Goal: Information Seeking & Learning: Understand process/instructions

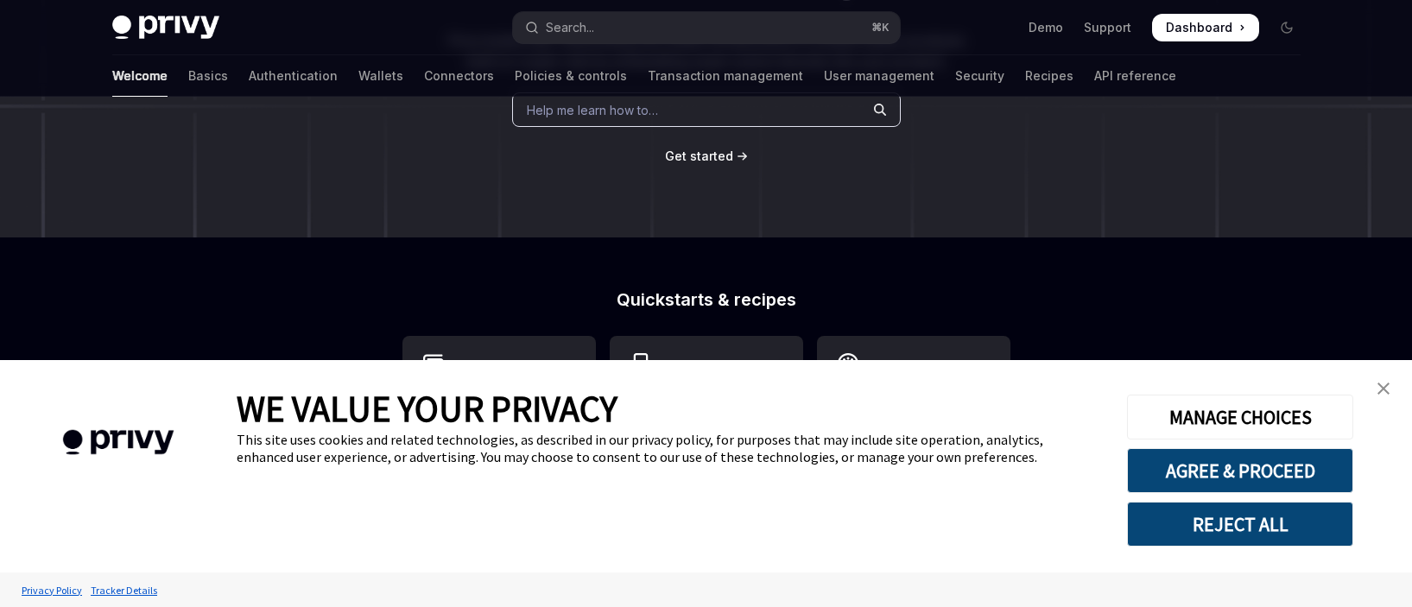
scroll to position [316, 0]
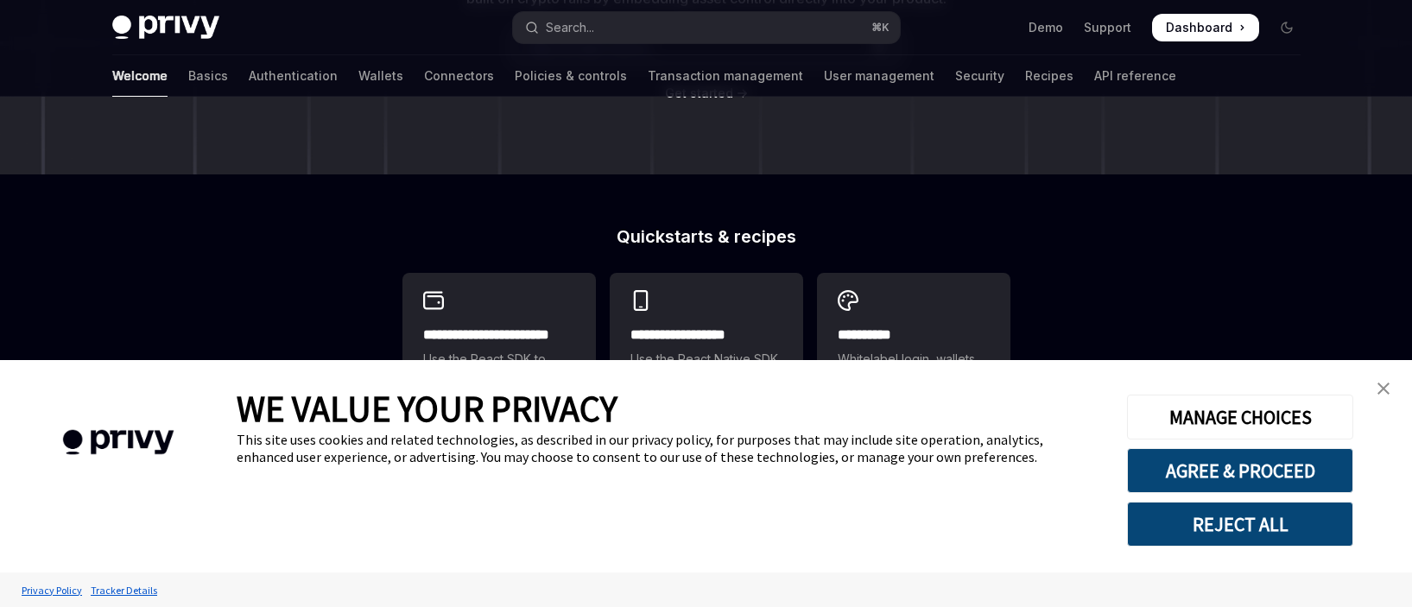
click at [1400, 393] on link "close banner" at bounding box center [1383, 388] width 35 height 35
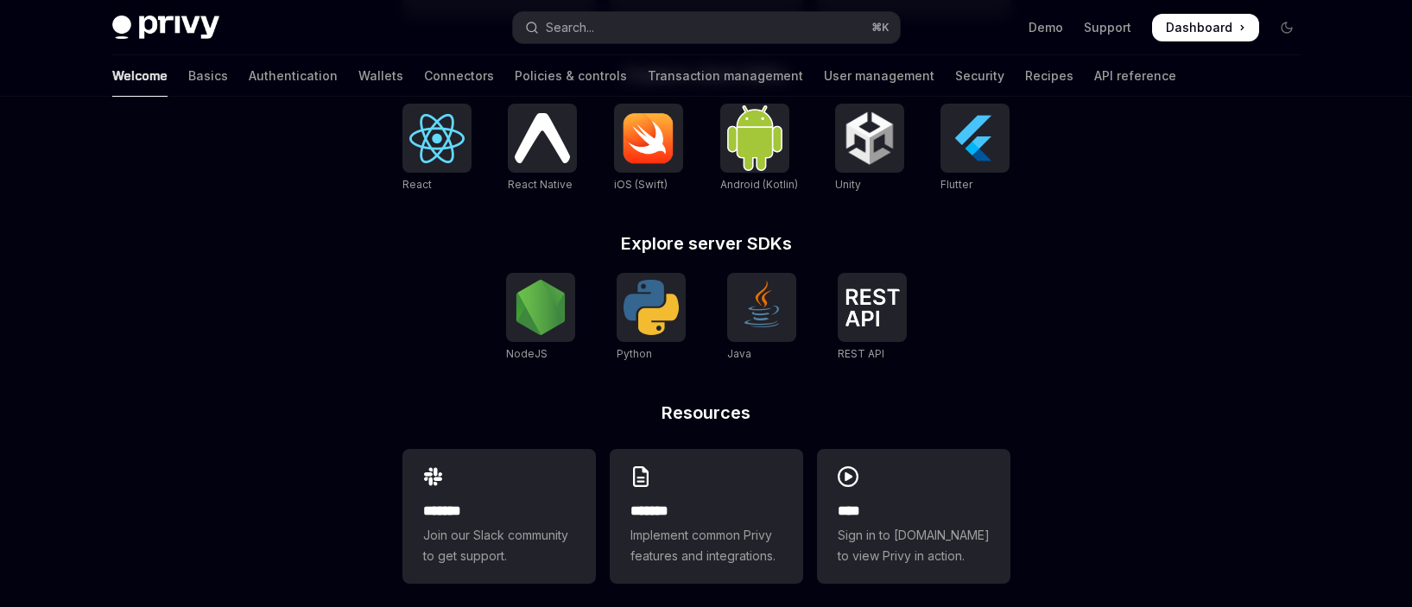
scroll to position [749, 0]
click at [647, 340] on link "Python" at bounding box center [651, 317] width 69 height 90
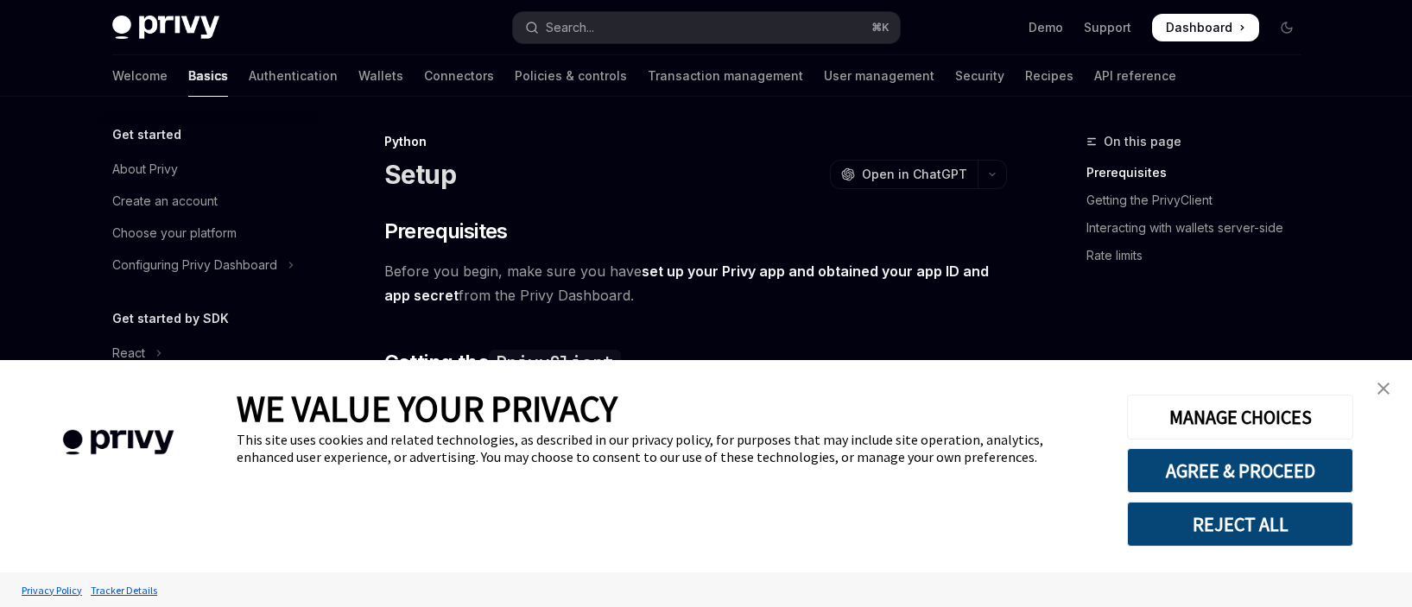
scroll to position [321, 0]
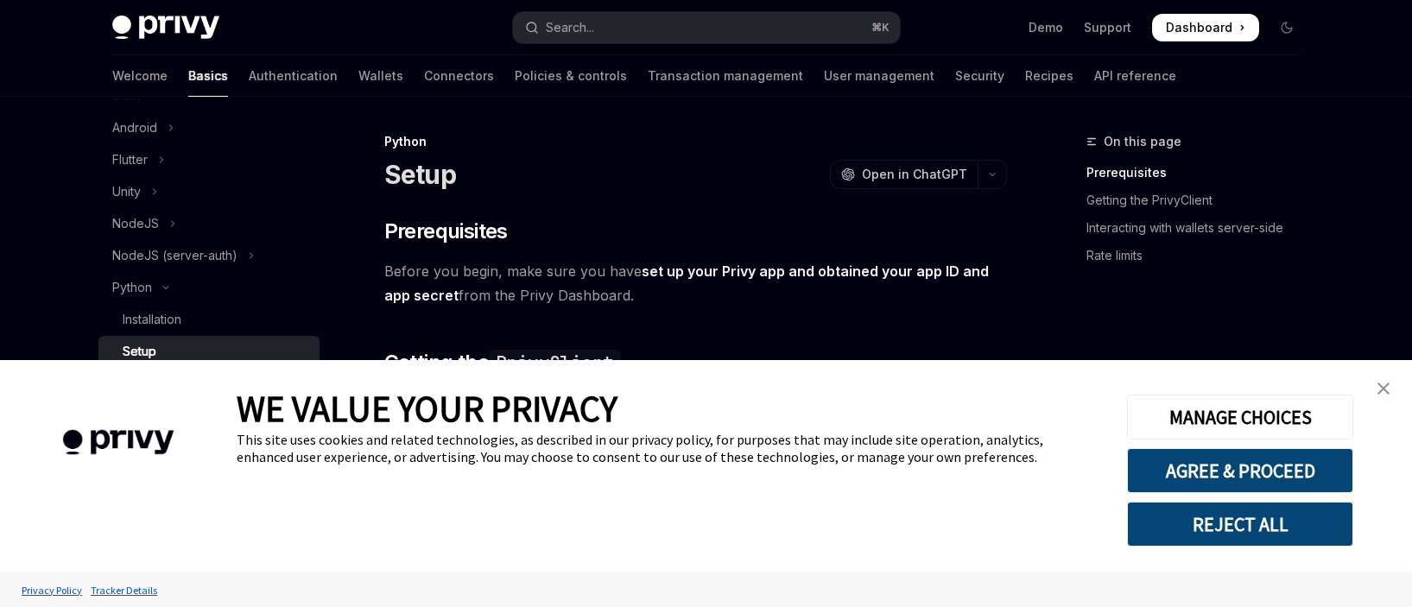
click at [1394, 388] on link "close banner" at bounding box center [1383, 388] width 35 height 35
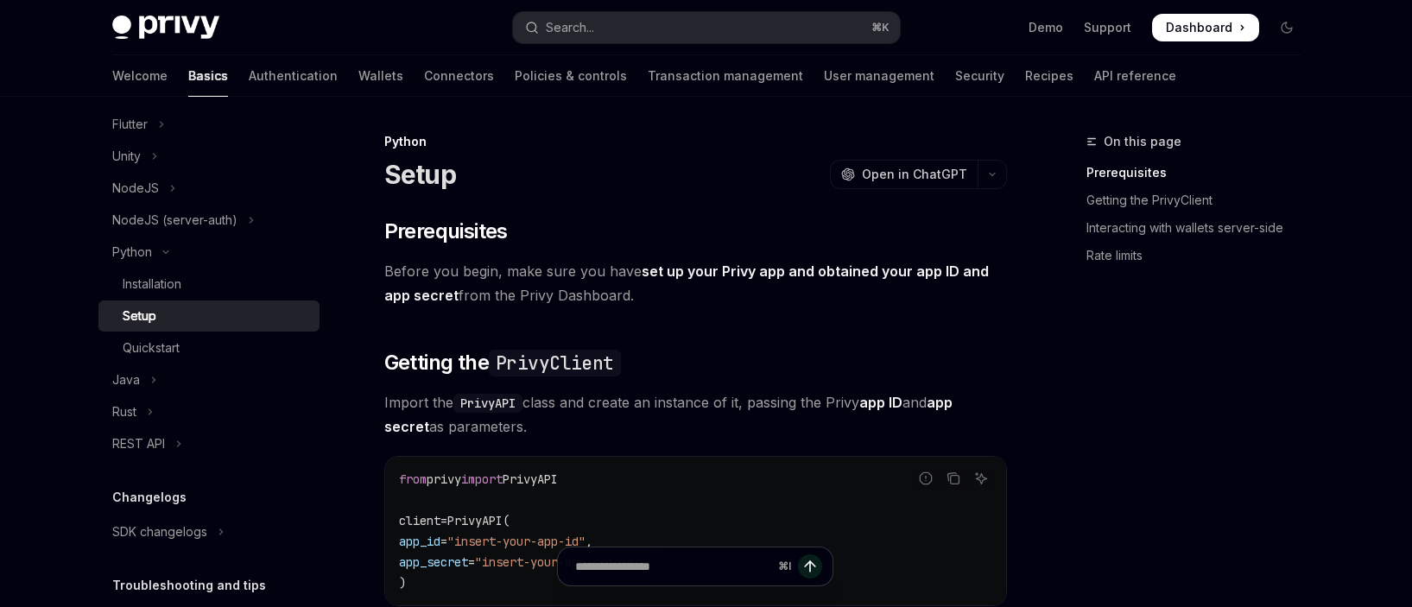
scroll to position [358, 0]
click at [646, 19] on button "Search... ⌘ K" at bounding box center [706, 27] width 387 height 31
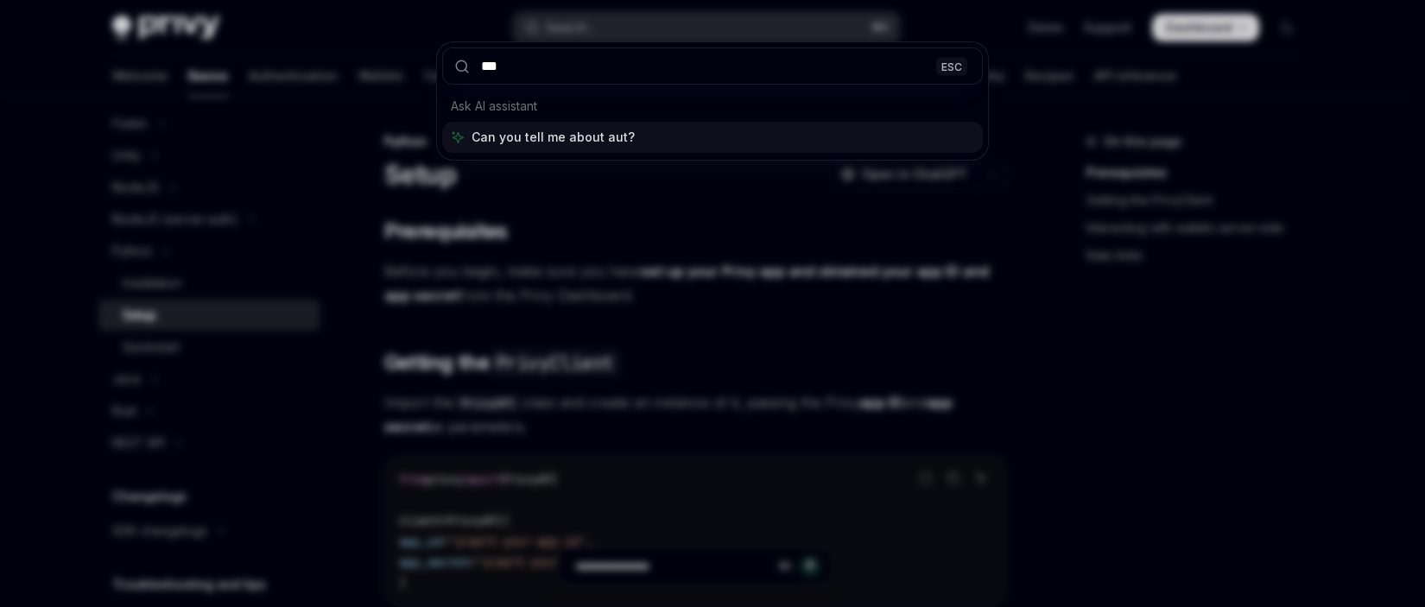
type input "****"
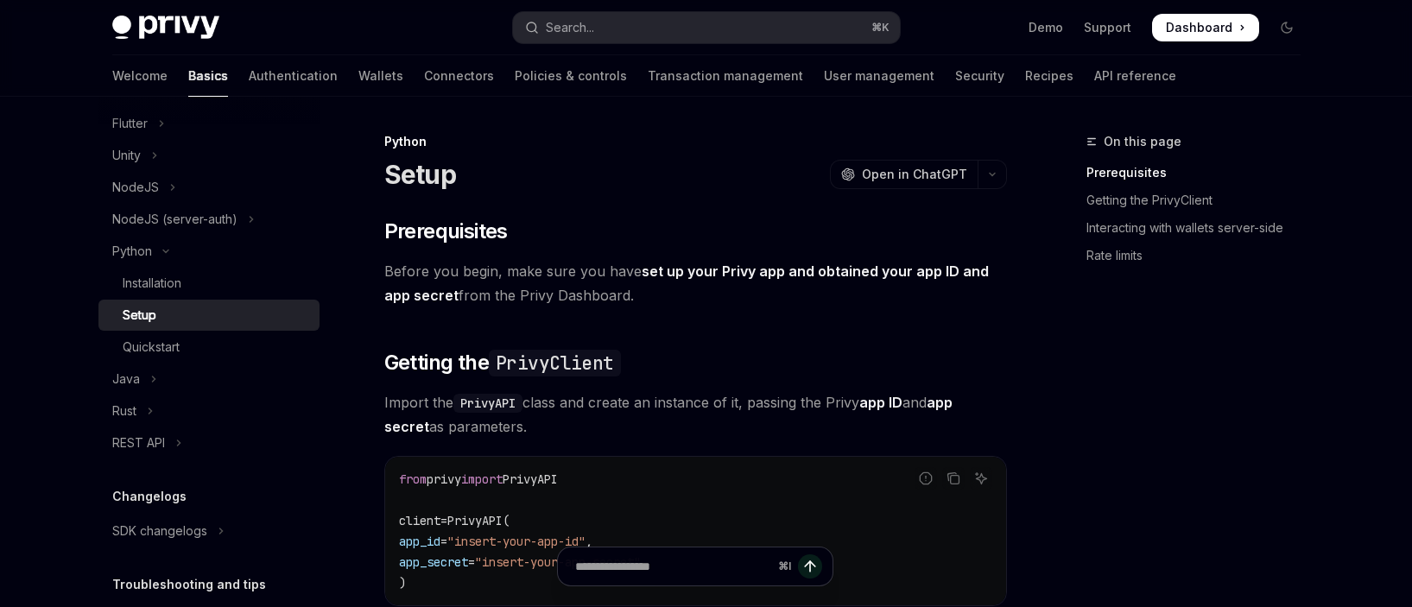
type textarea "*"
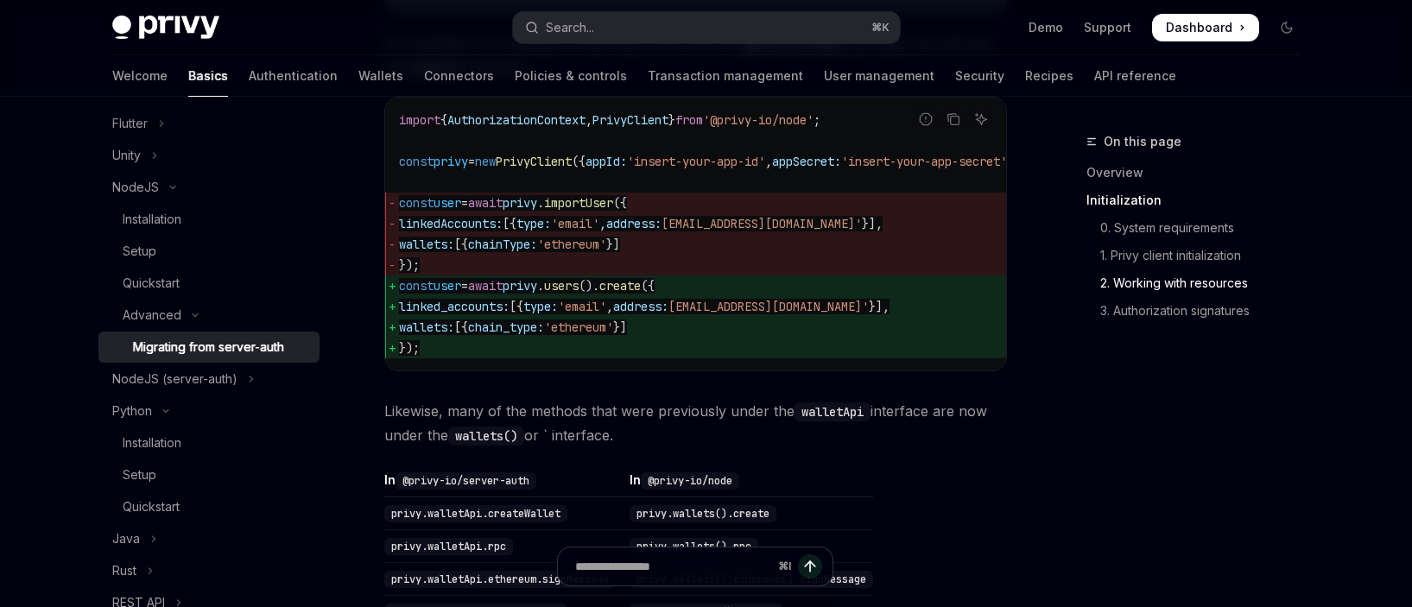
scroll to position [1052, 0]
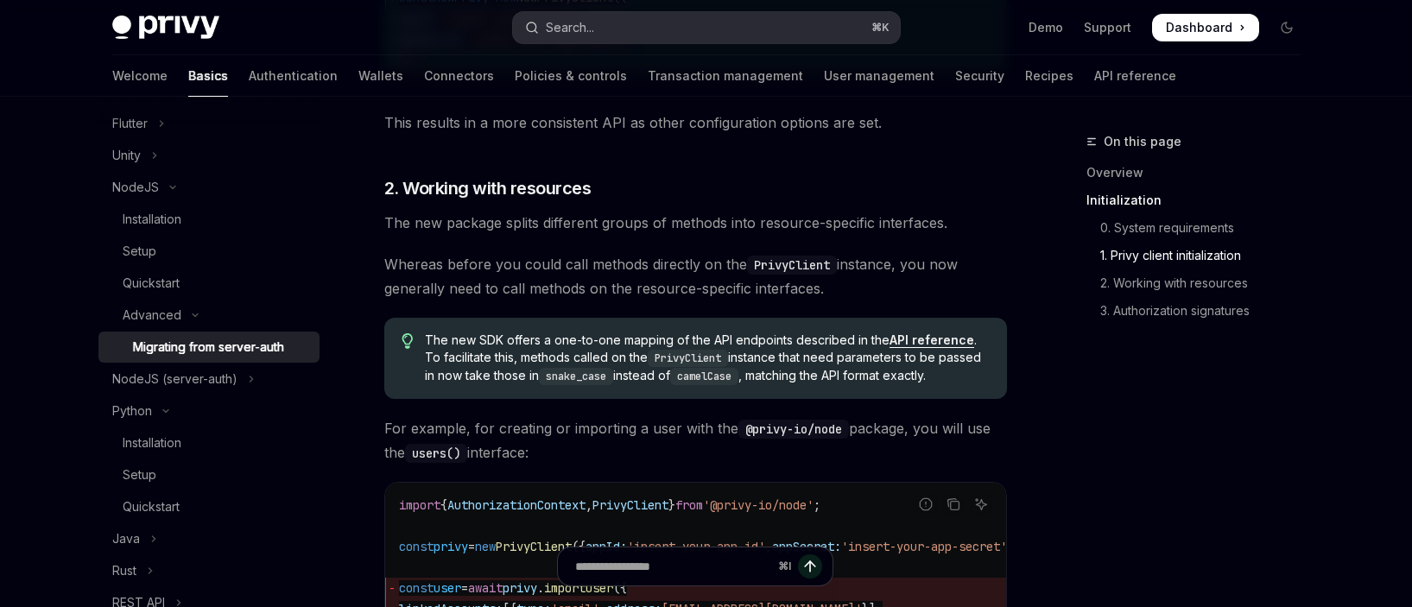
click at [625, 28] on button "Search... ⌘ K" at bounding box center [706, 27] width 387 height 31
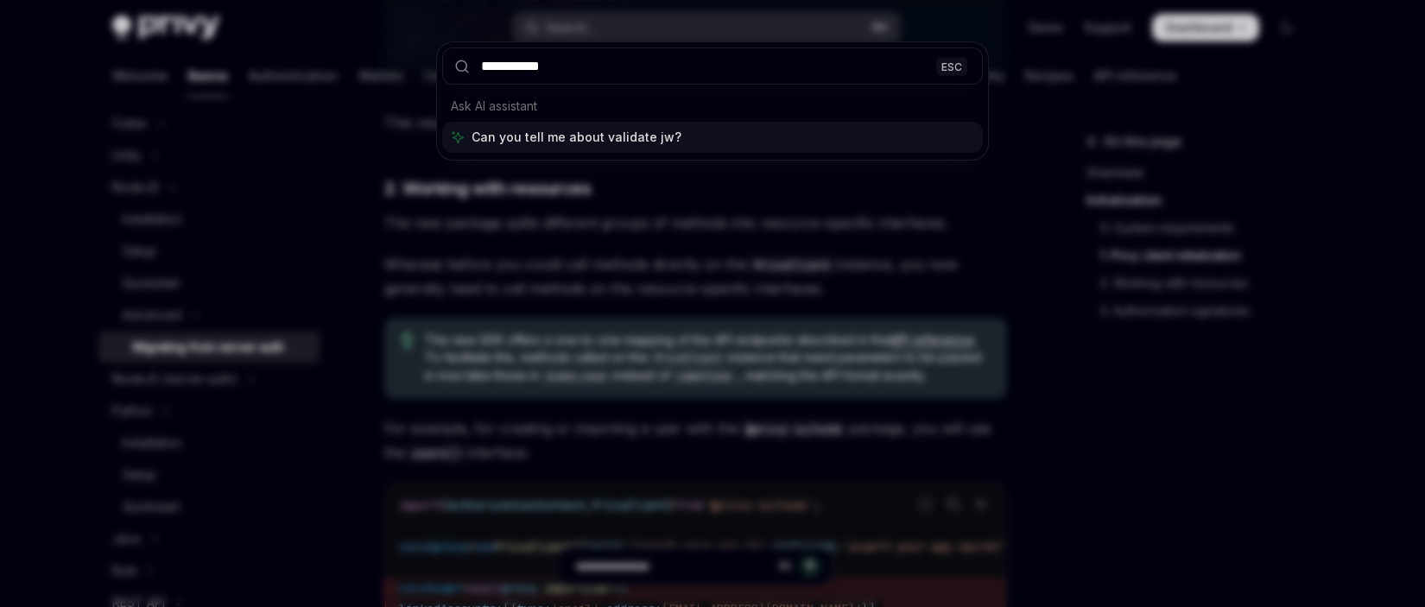
type input "**********"
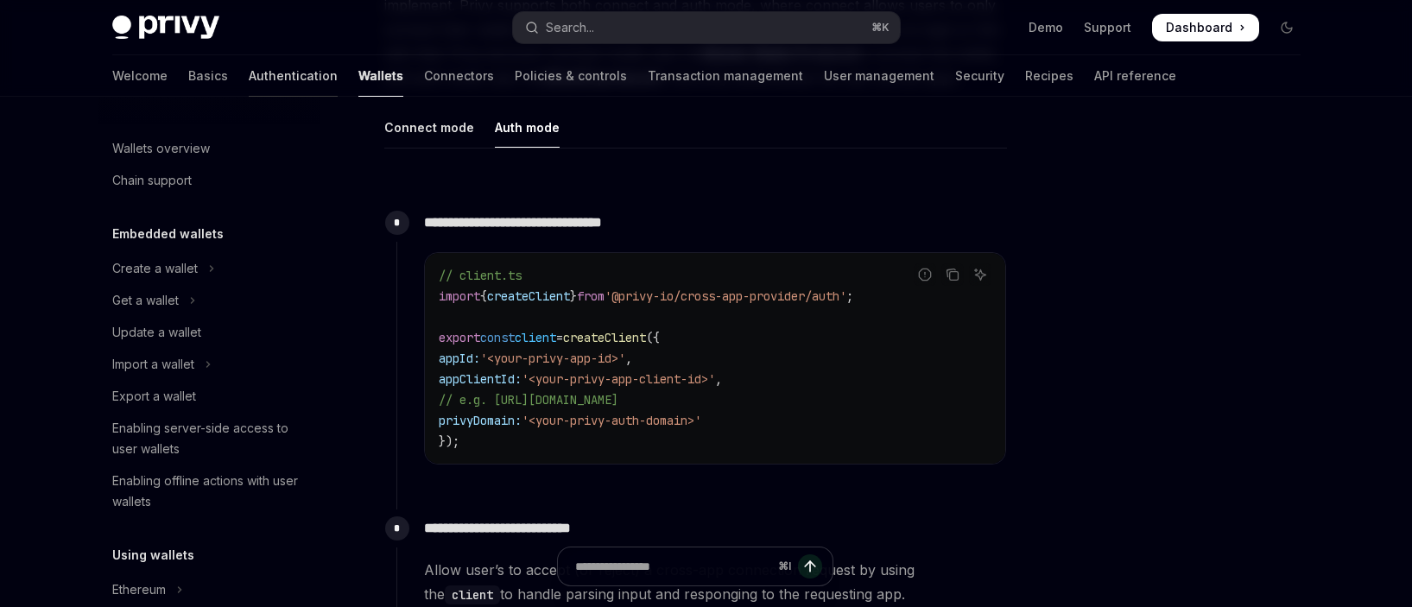
click at [249, 87] on link "Authentication" at bounding box center [293, 75] width 89 height 41
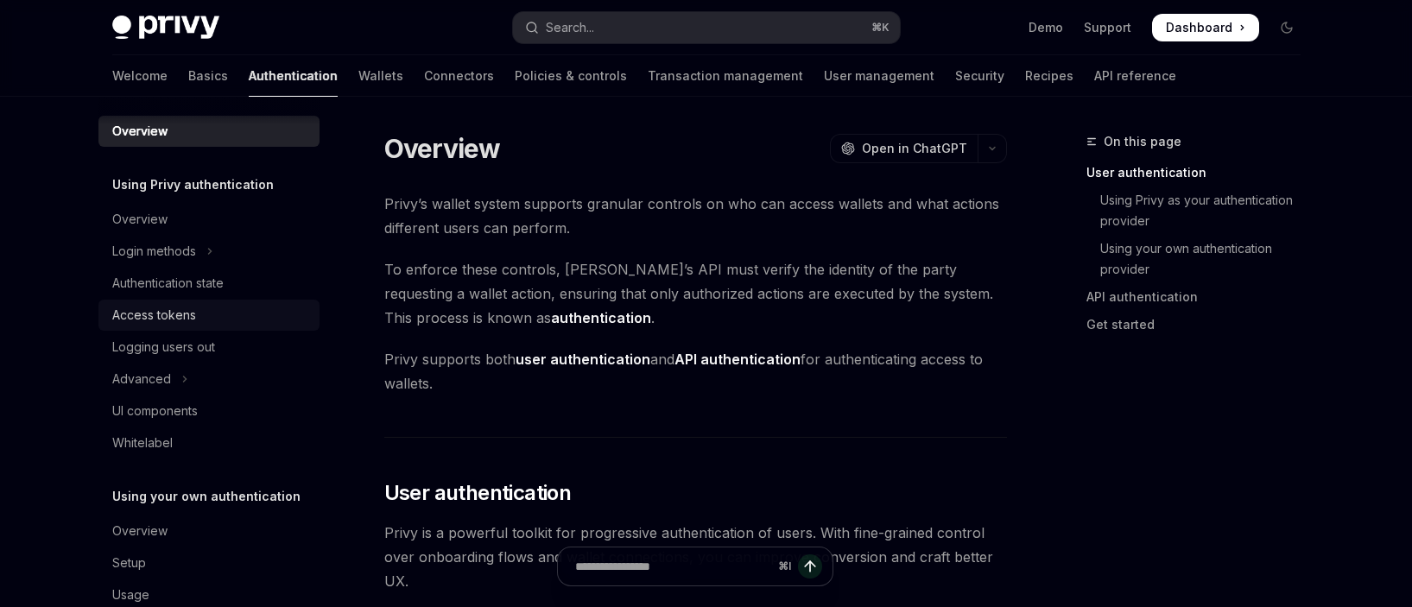
scroll to position [10, 0]
click at [224, 276] on div "Authentication state" at bounding box center [167, 281] width 111 height 21
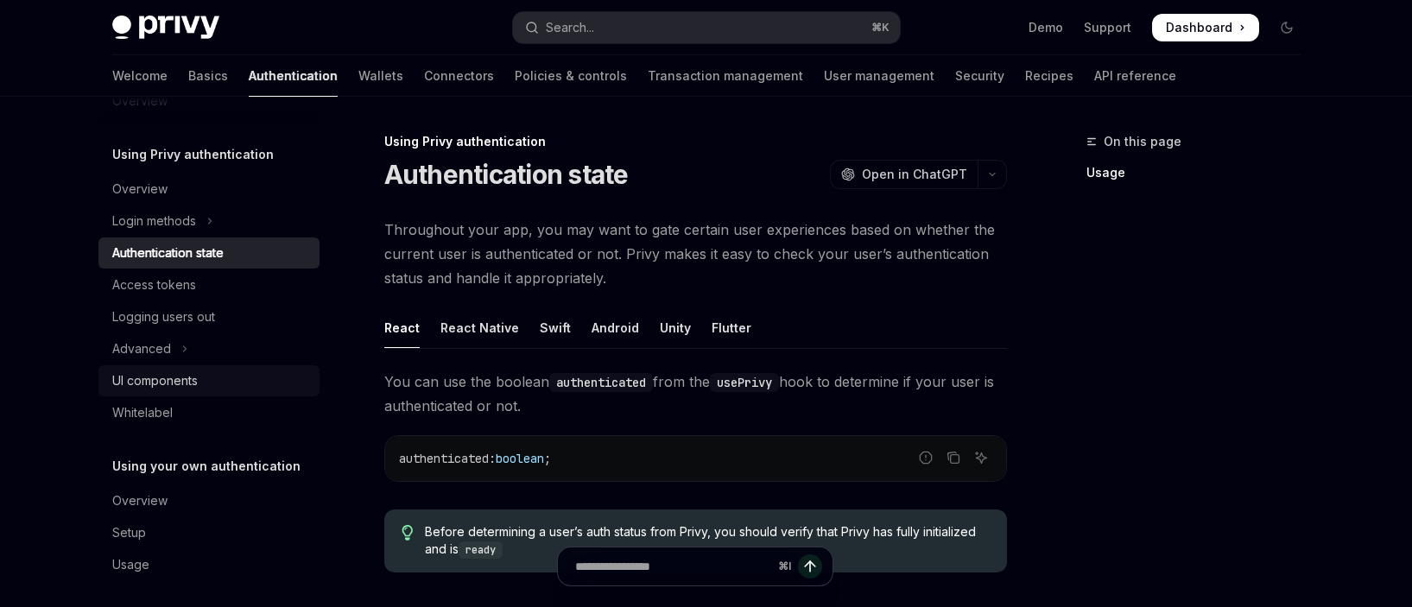
scroll to position [47, 0]
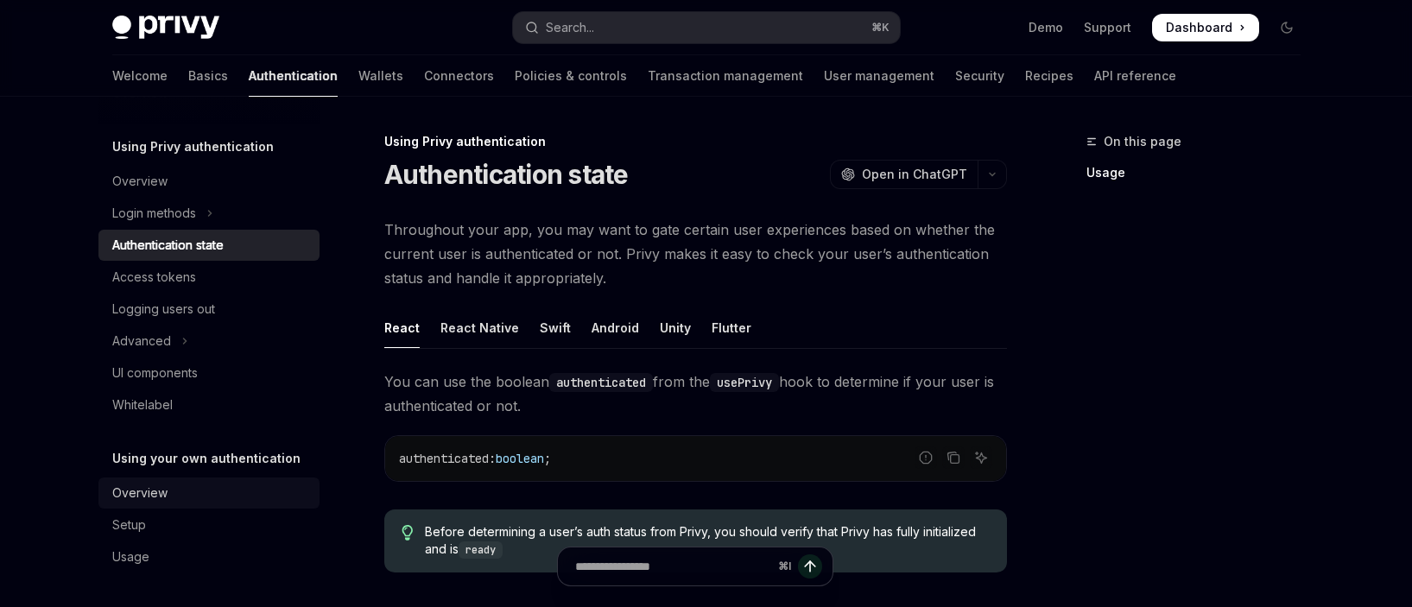
click at [164, 489] on div "Overview" at bounding box center [139, 493] width 55 height 21
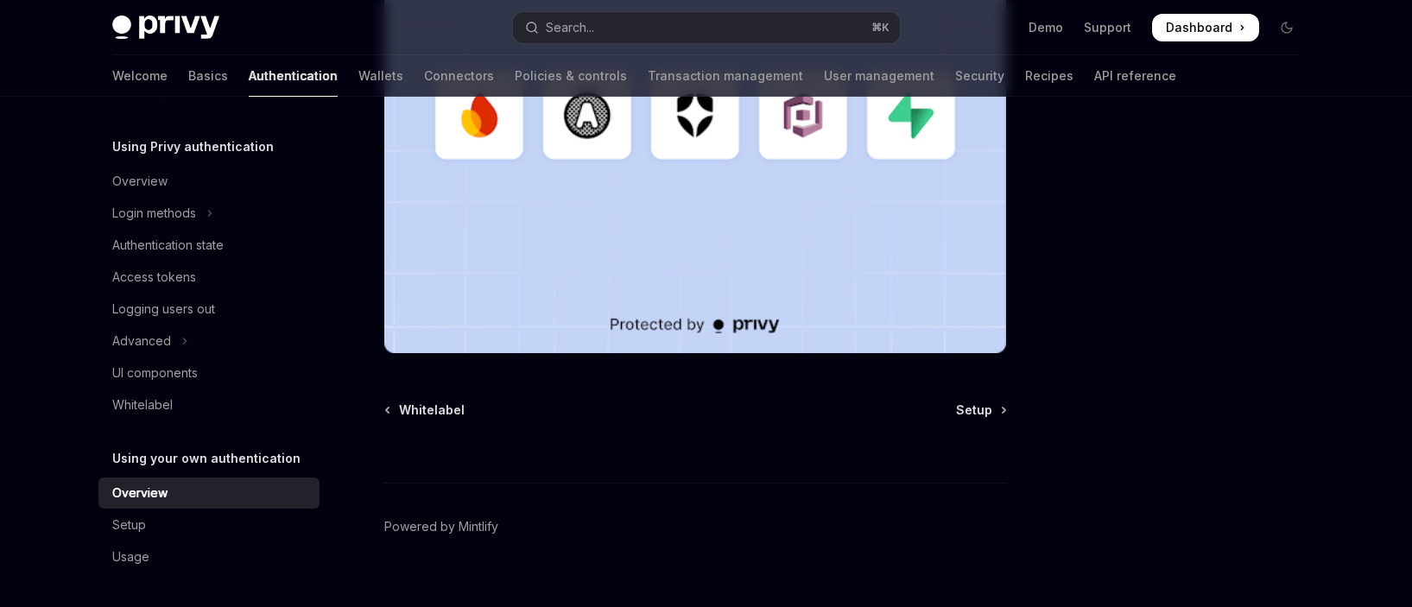
scroll to position [605, 0]
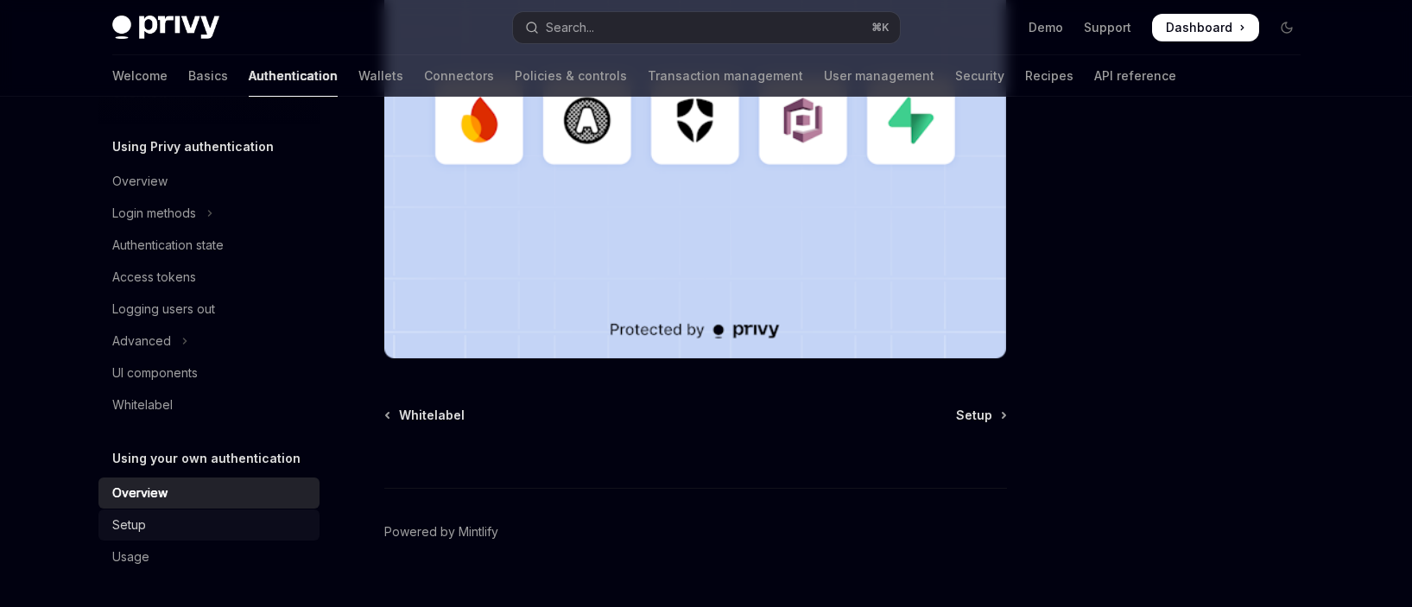
click at [151, 515] on div "Setup" at bounding box center [210, 525] width 197 height 21
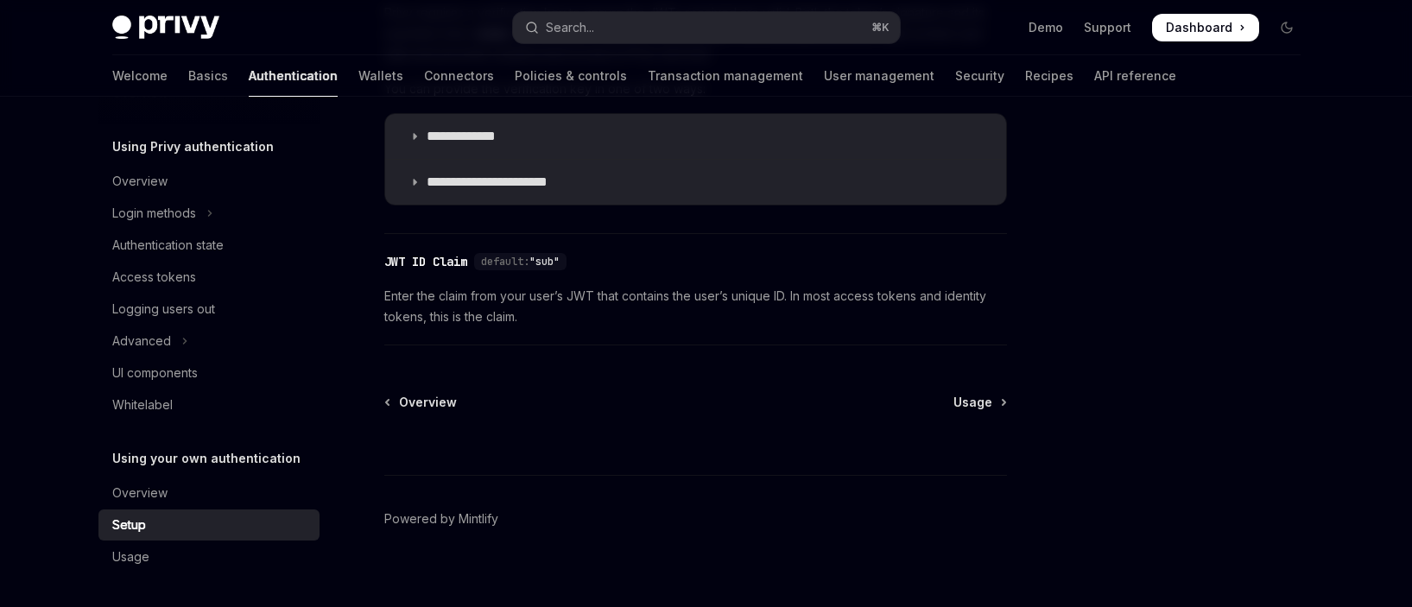
scroll to position [1011, 0]
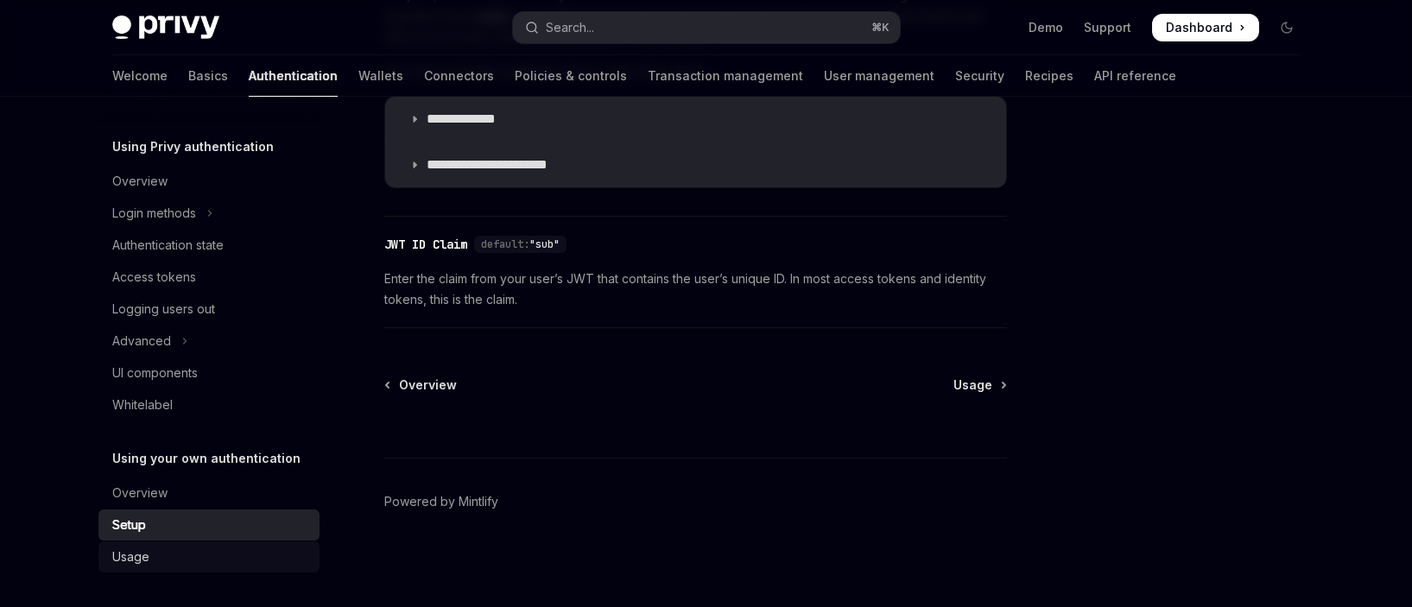
click at [145, 545] on link "Usage" at bounding box center [208, 557] width 221 height 31
type textarea "*"
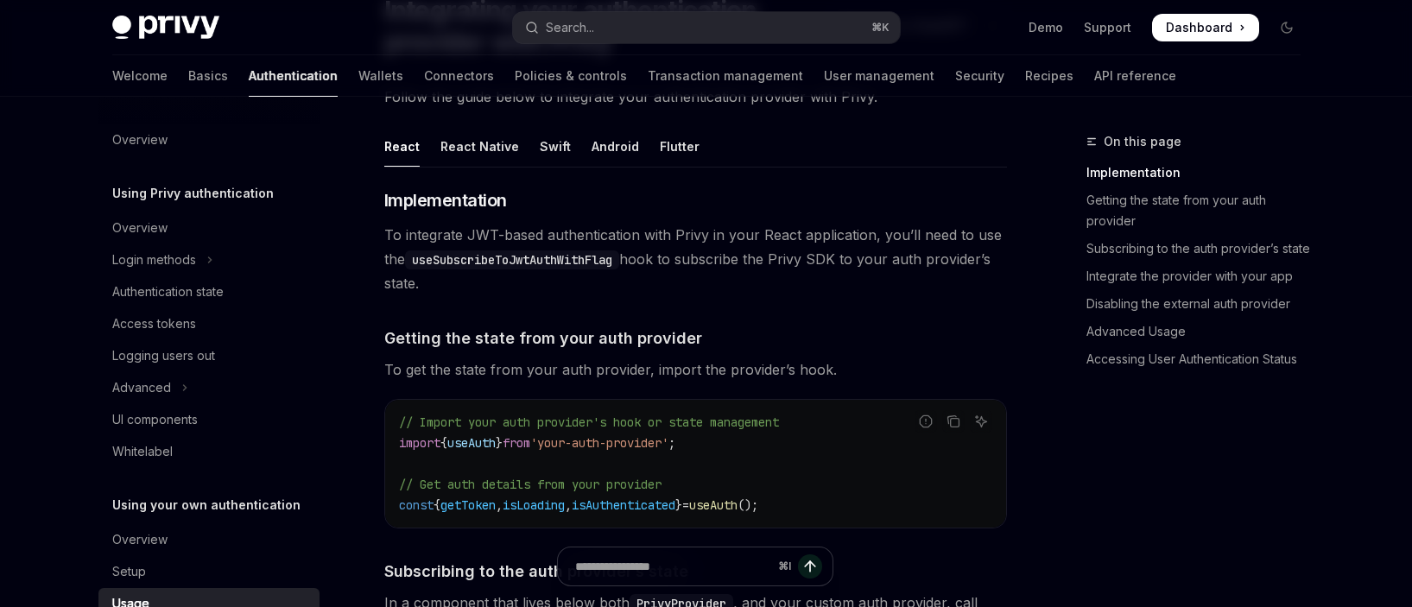
scroll to position [162, 0]
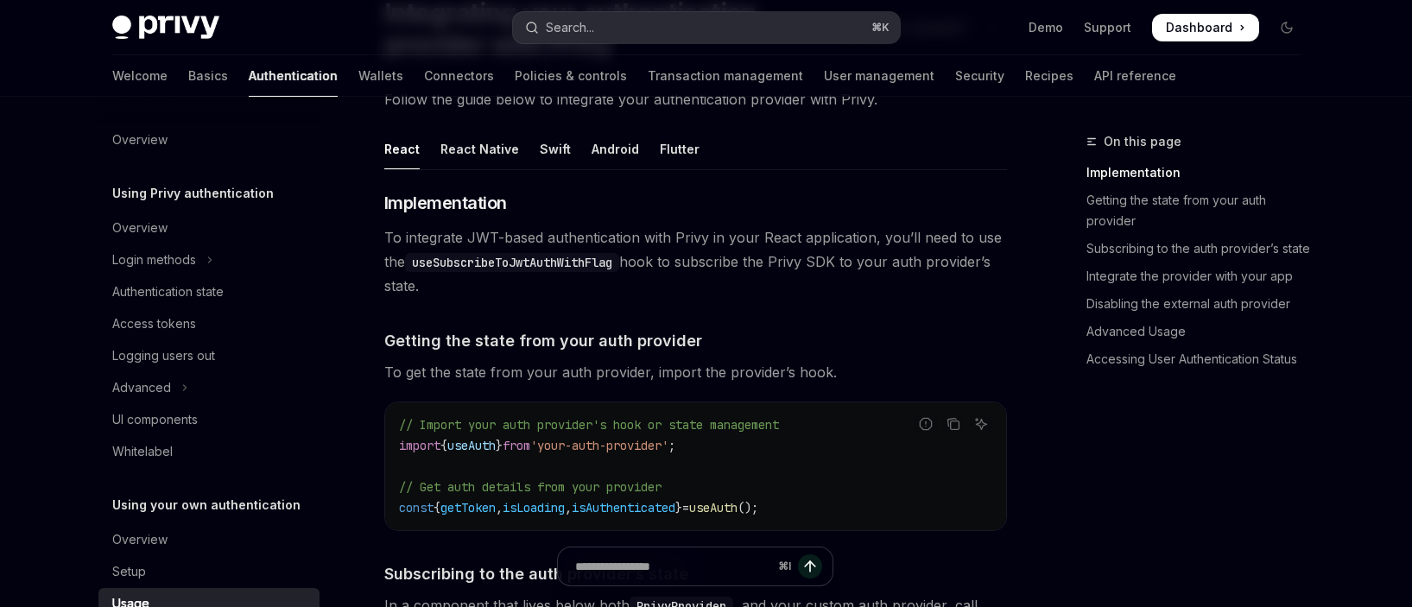
click at [738, 29] on button "Search... ⌘ K" at bounding box center [706, 27] width 387 height 31
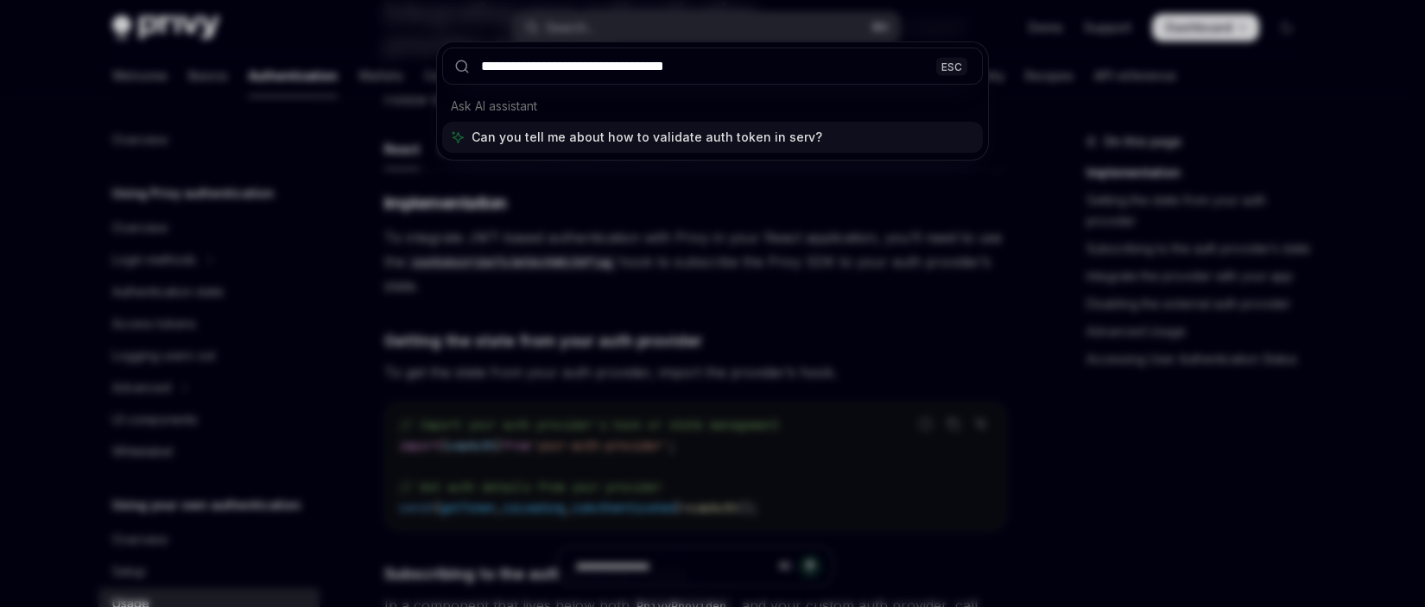
type input "**********"
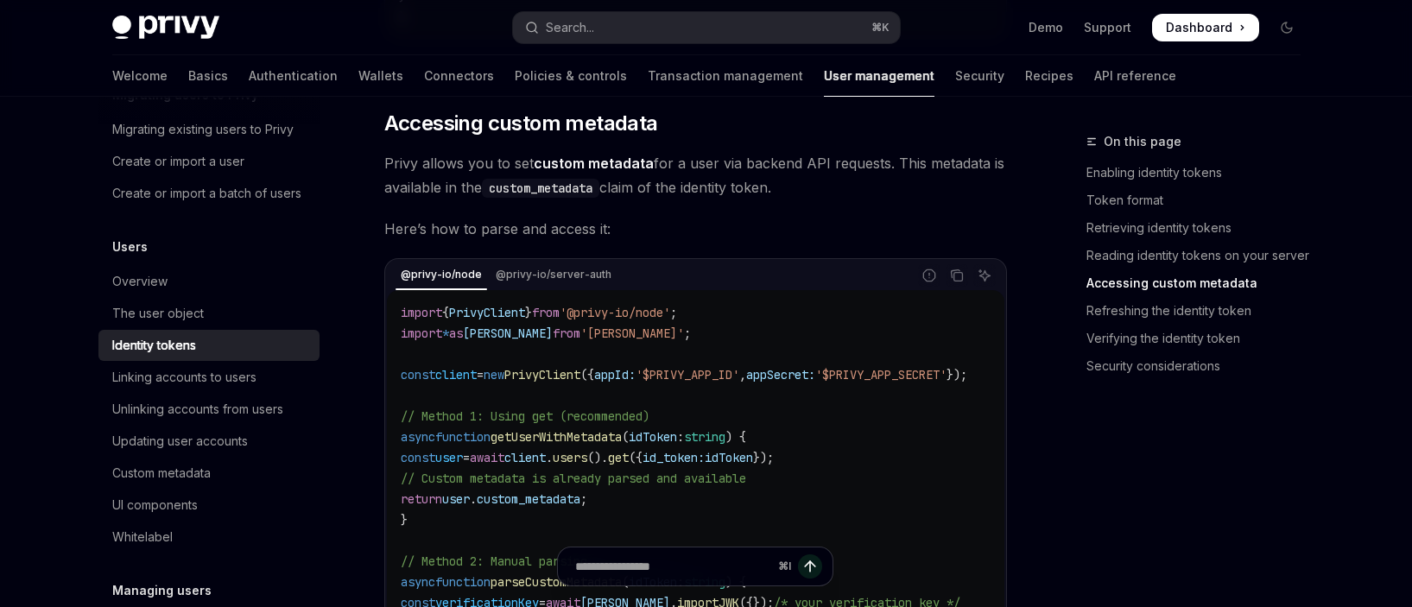
scroll to position [3178, 0]
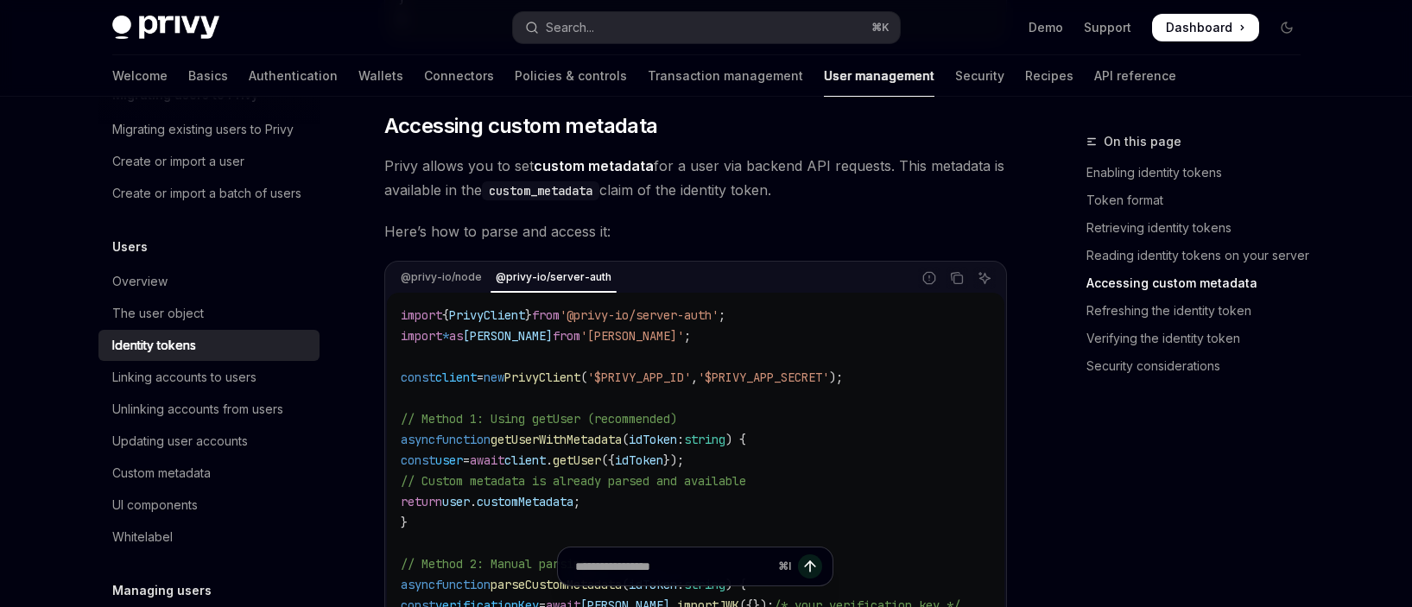
click at [483, 288] on div "@privy-io/node @privy-io/server-auth" at bounding box center [649, 277] width 524 height 29
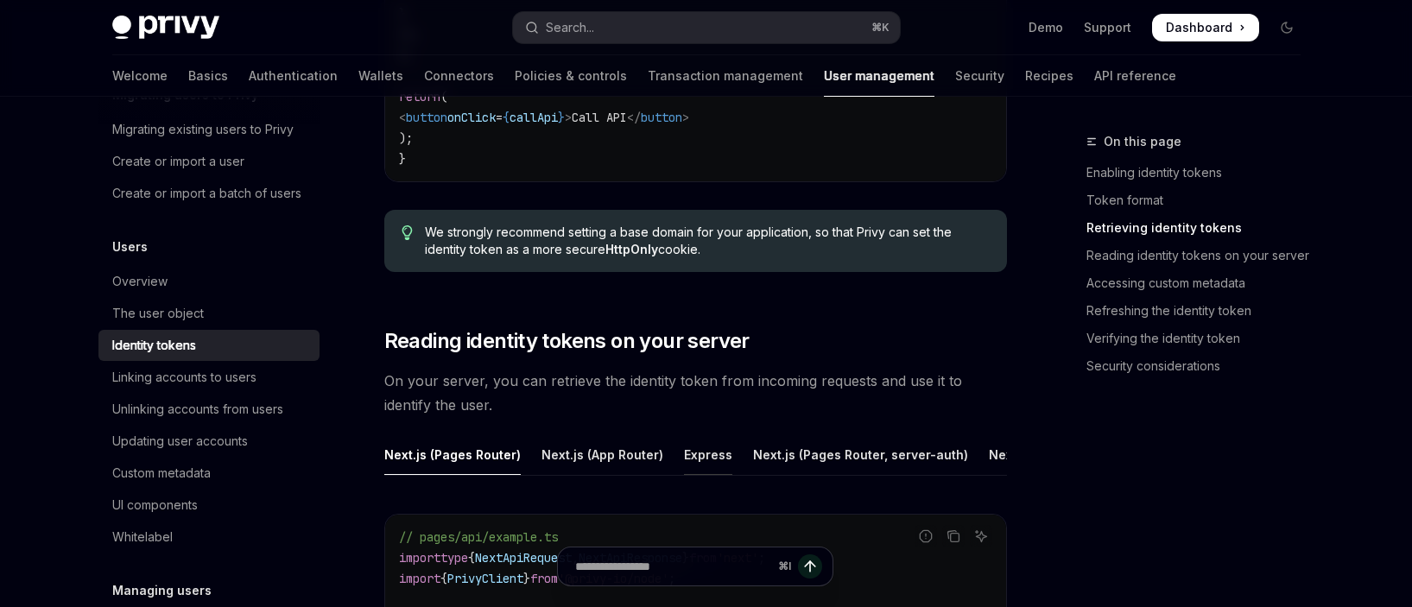
scroll to position [2079, 0]
click at [697, 454] on div "Express" at bounding box center [708, 456] width 48 height 41
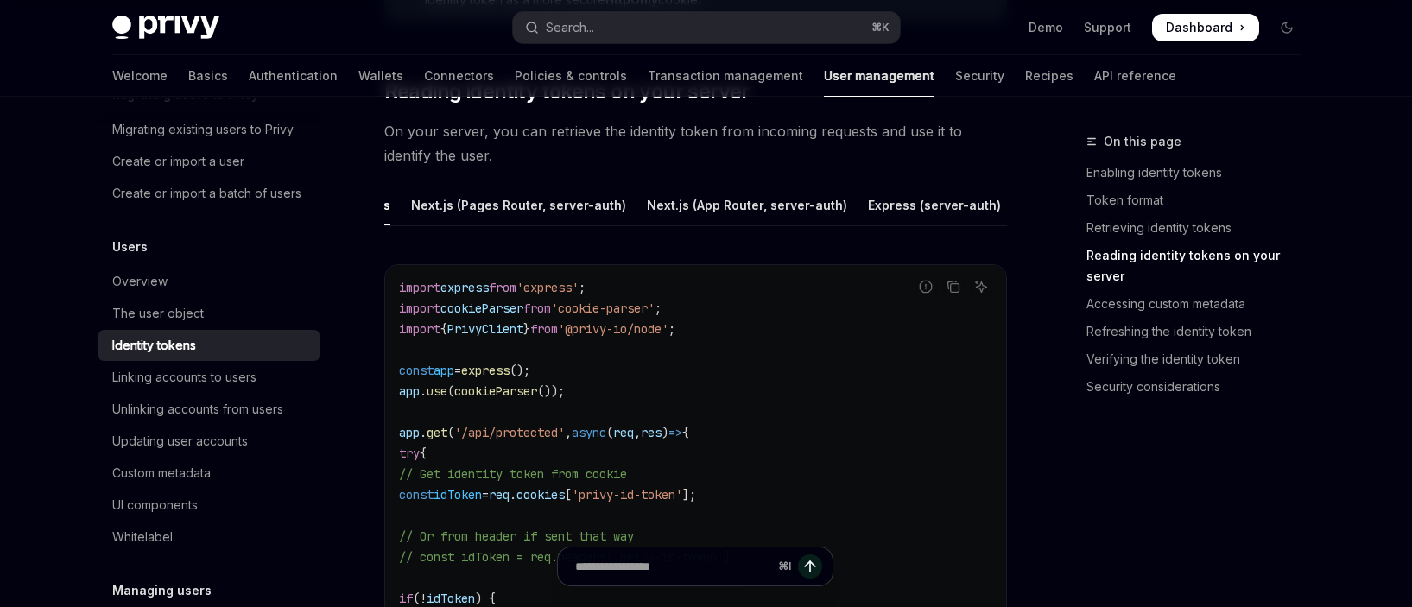
scroll to position [0, 365]
click at [998, 200] on div "Python" at bounding box center [1019, 205] width 42 height 41
type textarea "*"
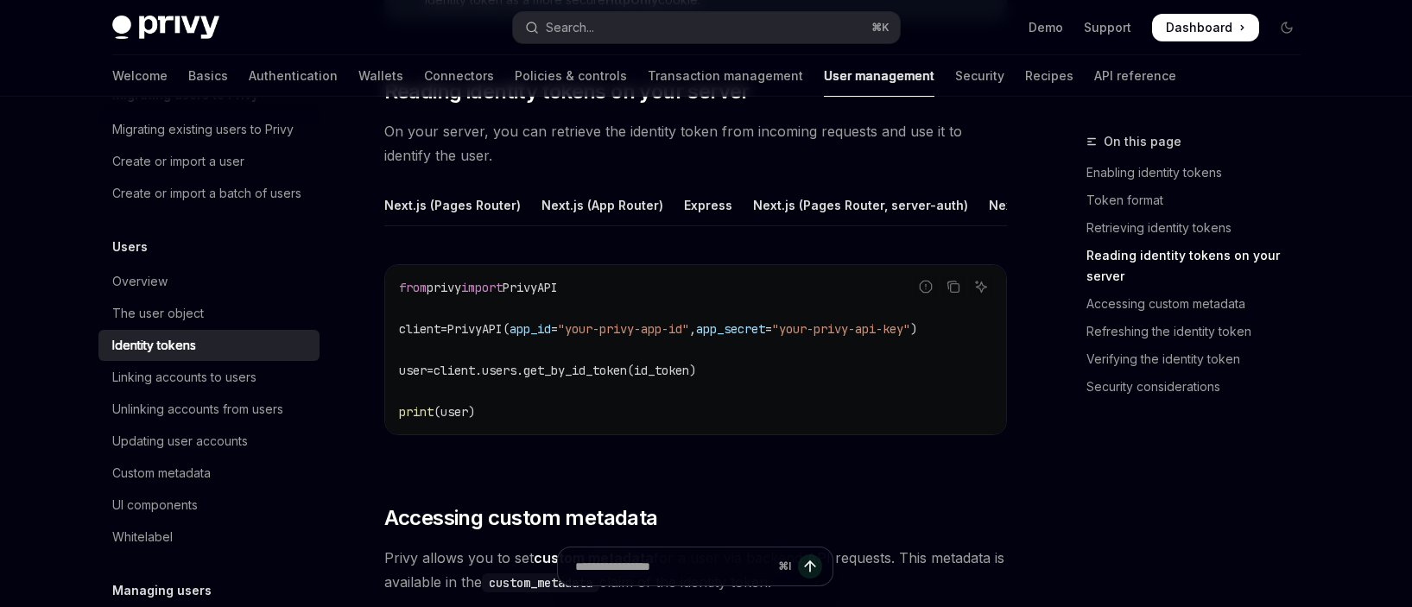
click at [578, 378] on span "client.users.get_by_id_token(id_token)" at bounding box center [565, 371] width 263 height 16
click at [696, 378] on span "client.users.get_by_id_token(id_token)" at bounding box center [565, 371] width 263 height 16
click at [688, 378] on span "client.users.get_by_id_token(id_token)" at bounding box center [565, 371] width 263 height 16
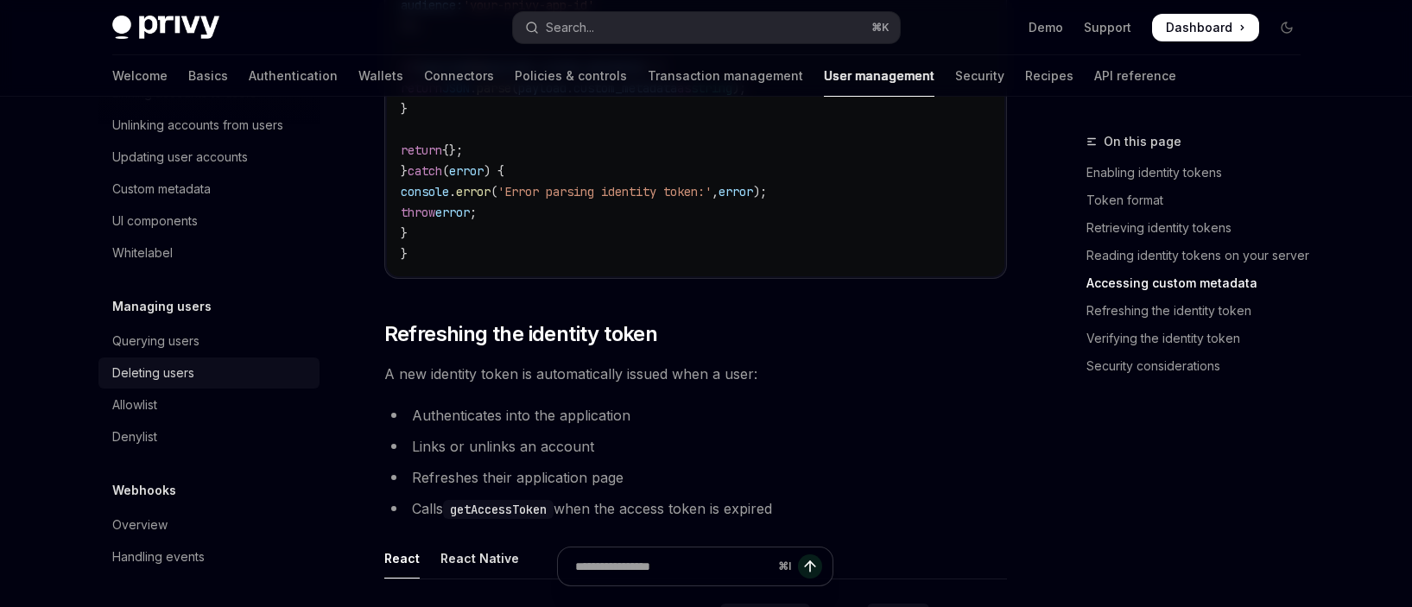
scroll to position [3431, 0]
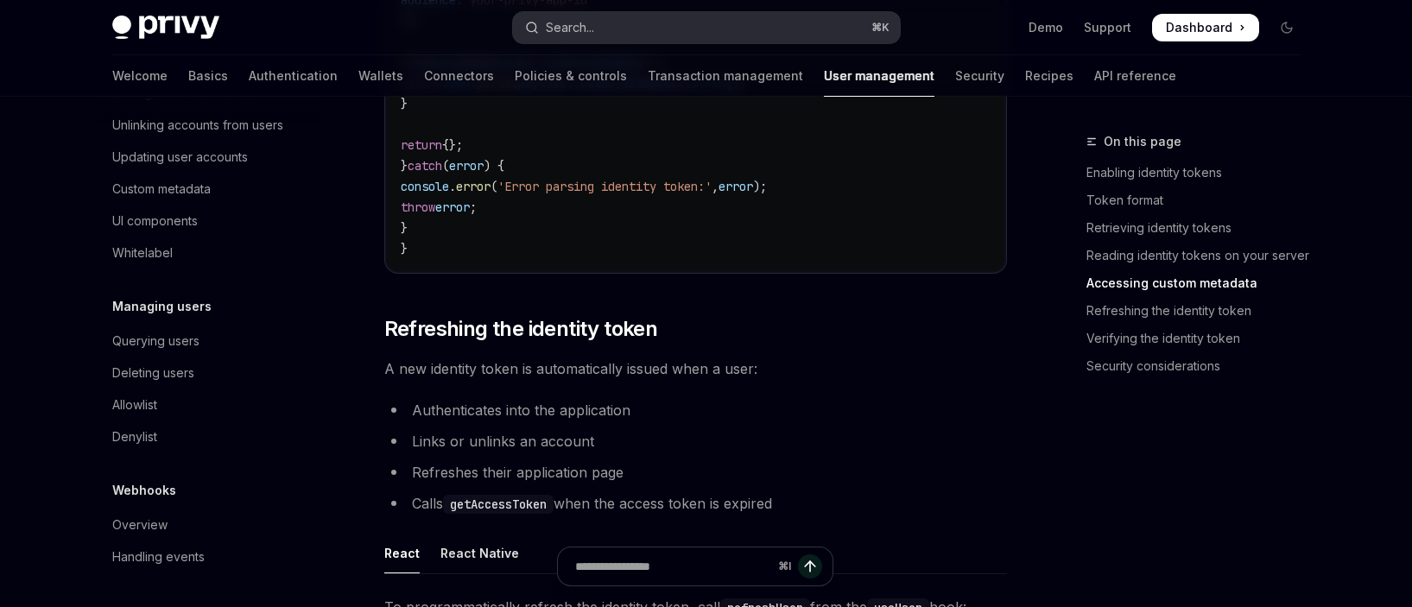
click at [575, 22] on div "Search..." at bounding box center [570, 27] width 48 height 21
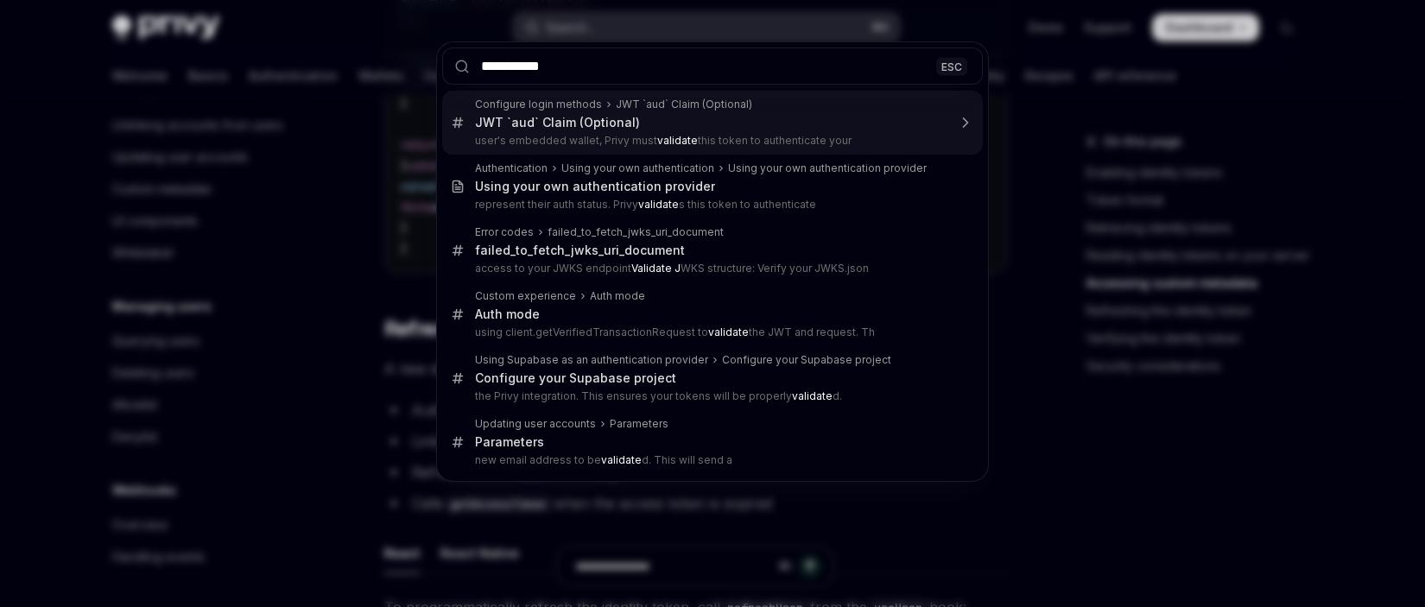
type input "**********"
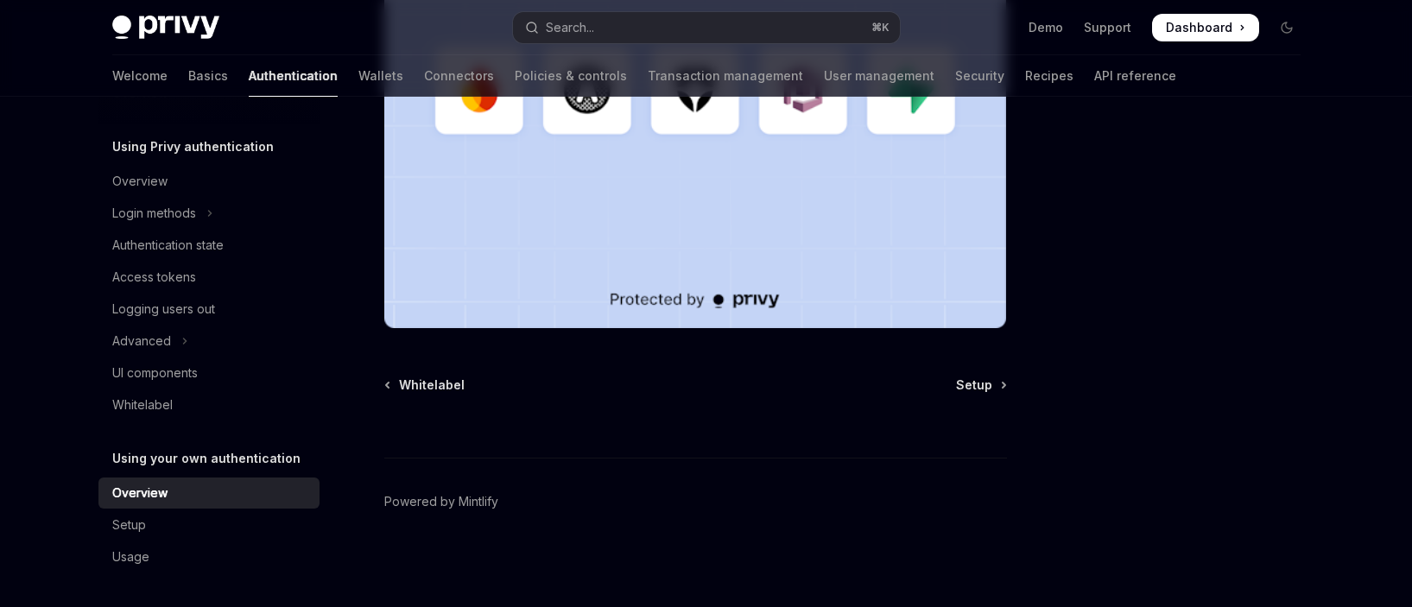
scroll to position [261, 0]
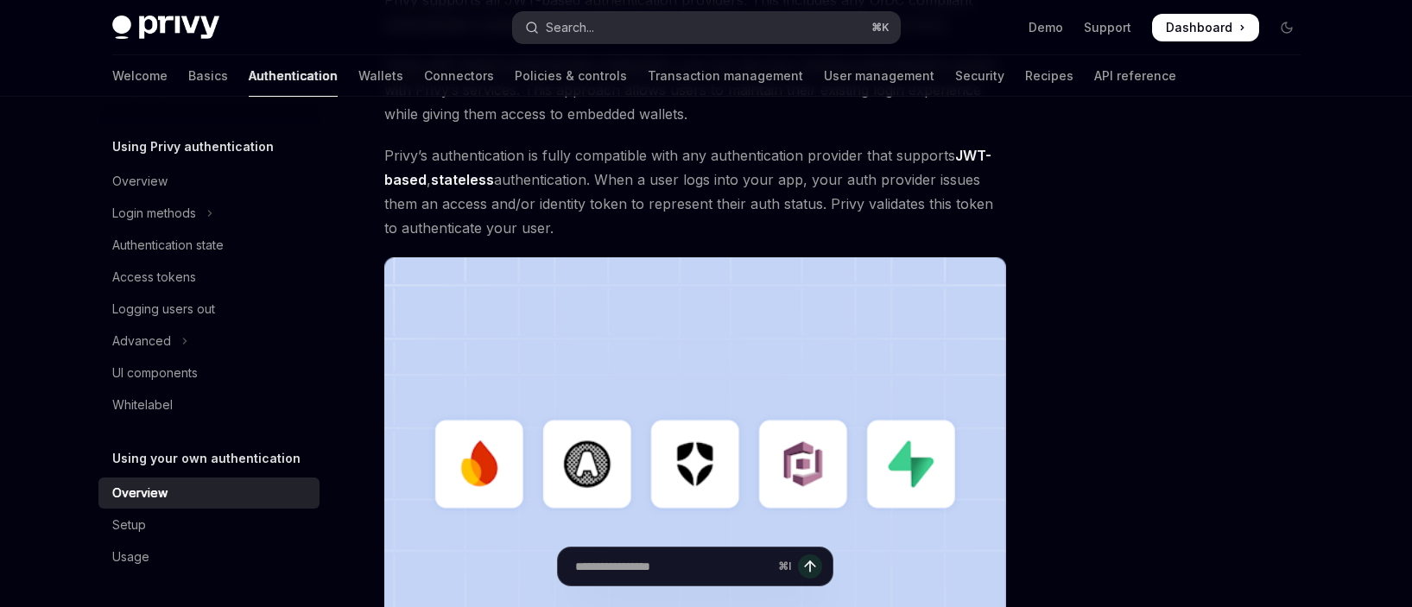
click at [635, 29] on button "Search... ⌘ K" at bounding box center [706, 27] width 387 height 31
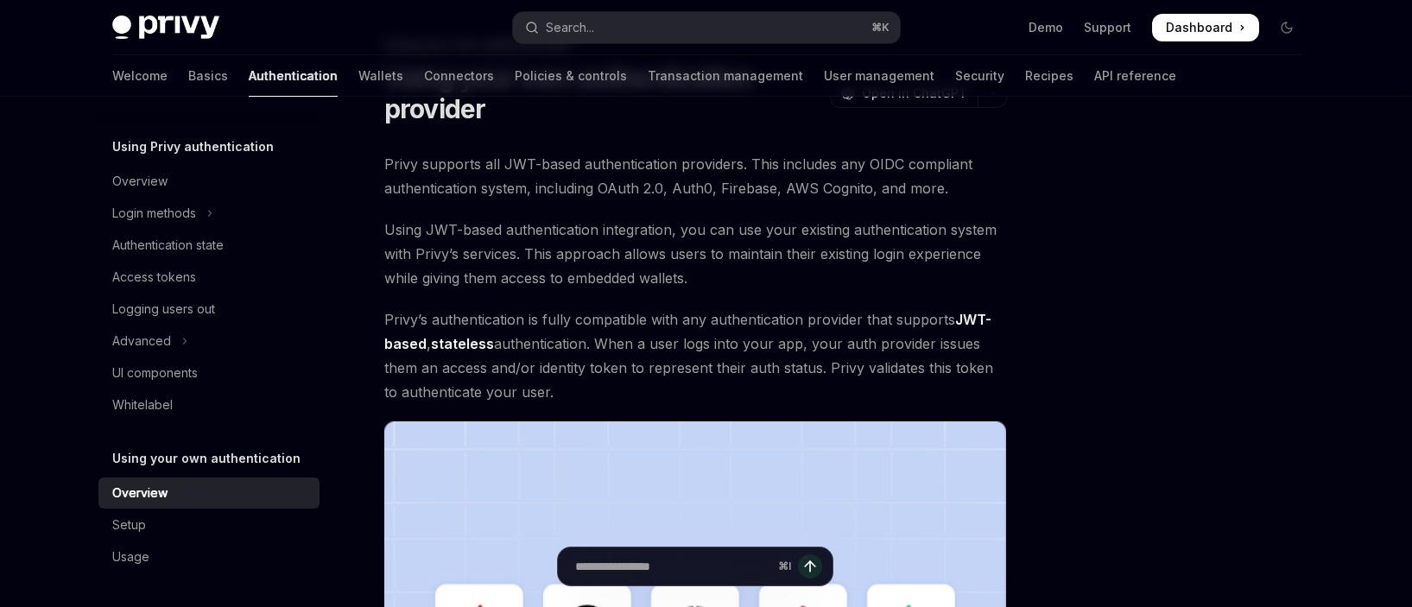
scroll to position [403, 0]
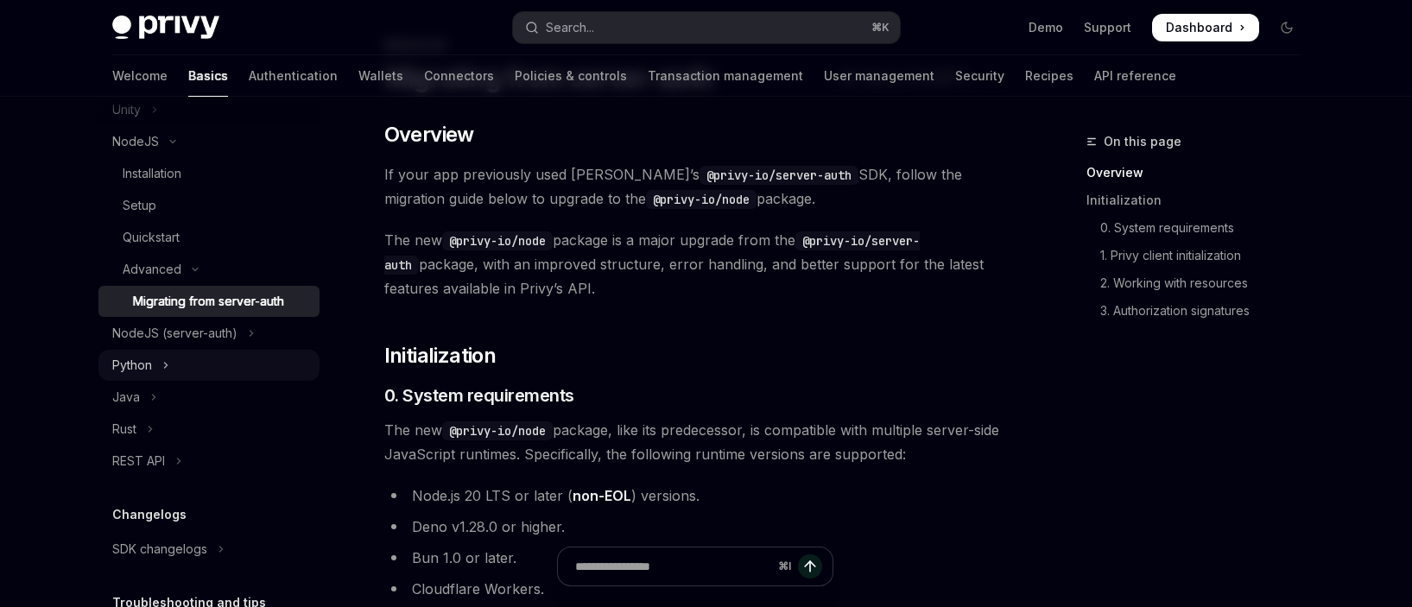
click at [236, 369] on button "Python" at bounding box center [208, 365] width 221 height 31
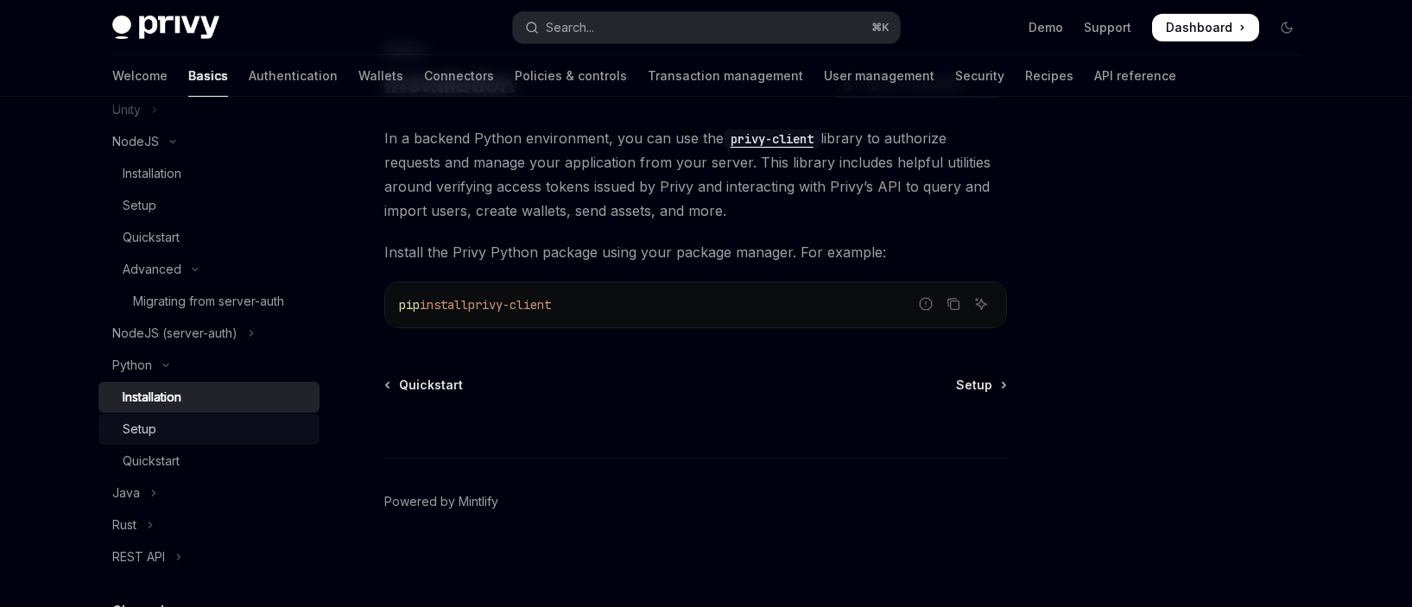
click at [213, 434] on div "Setup" at bounding box center [216, 429] width 187 height 21
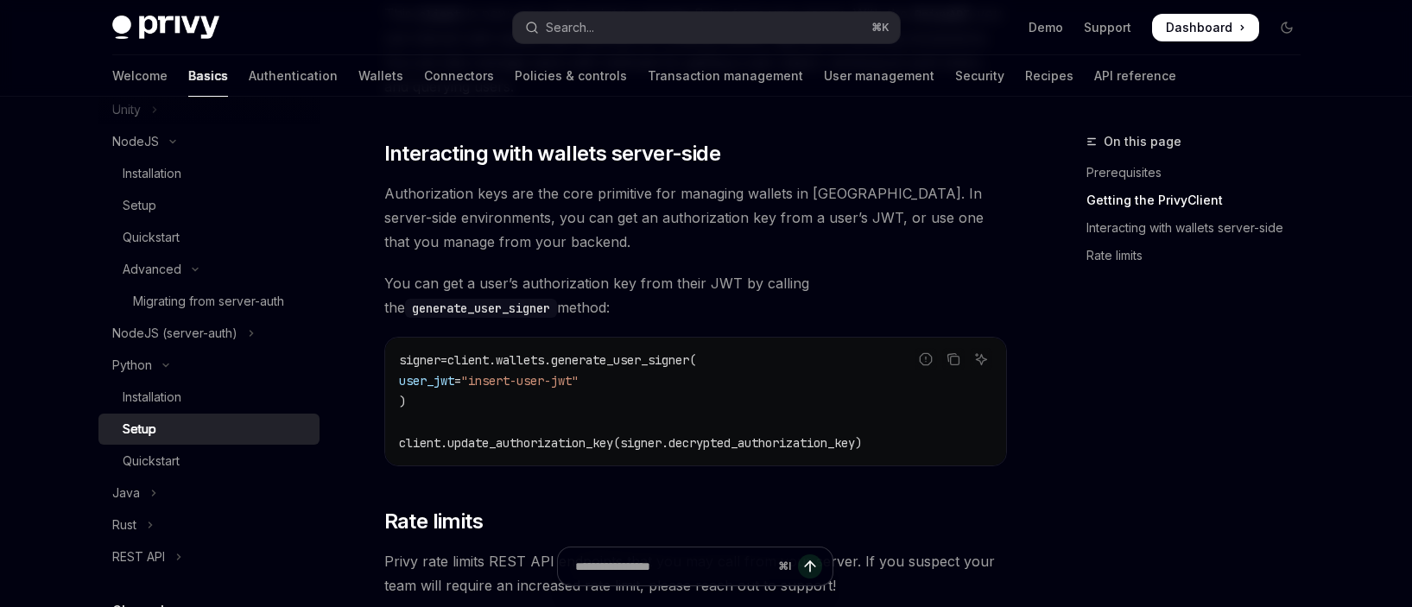
scroll to position [628, 0]
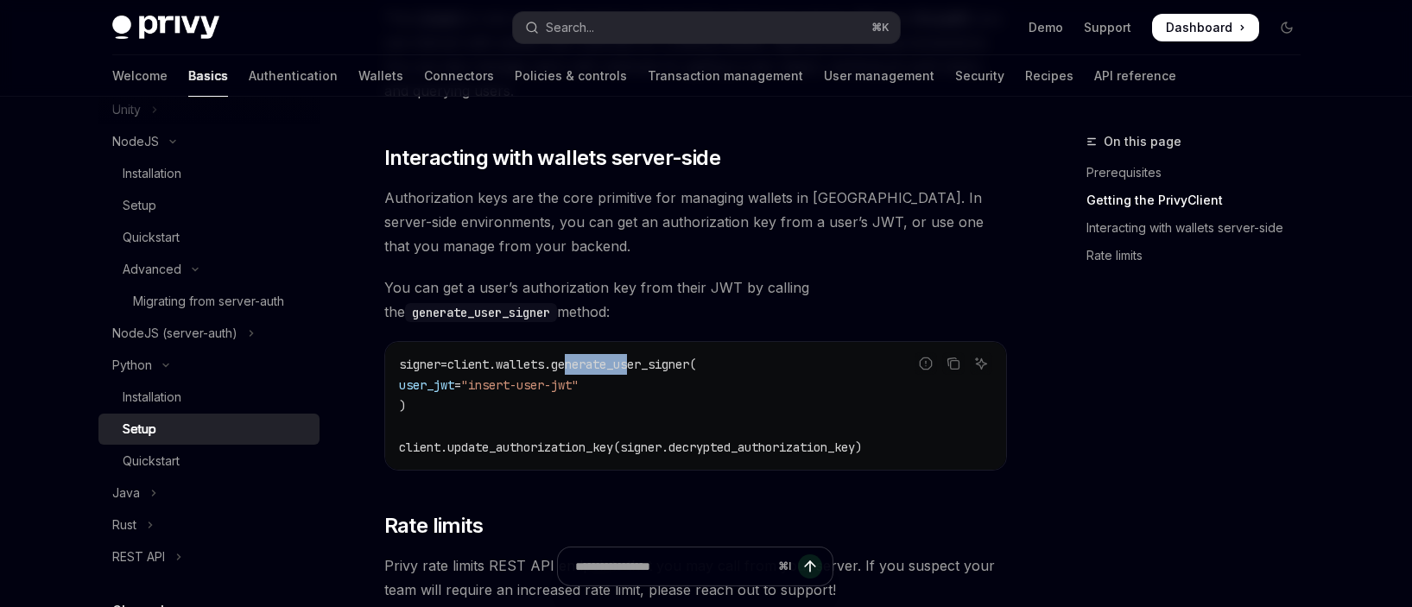
drag, startPoint x: 580, startPoint y: 365, endPoint x: 649, endPoint y: 367, distance: 69.1
click at [649, 367] on span "client.wallets.generate_user_signer(" at bounding box center [571, 365] width 249 height 16
click at [648, 368] on span "client.wallets.generate_user_signer(" at bounding box center [571, 365] width 249 height 16
drag, startPoint x: 492, startPoint y: 447, endPoint x: 624, endPoint y: 448, distance: 132.1
click at [633, 445] on span "client.update_authorization_key(signer.decrypted_authorization_key)" at bounding box center [630, 448] width 463 height 16
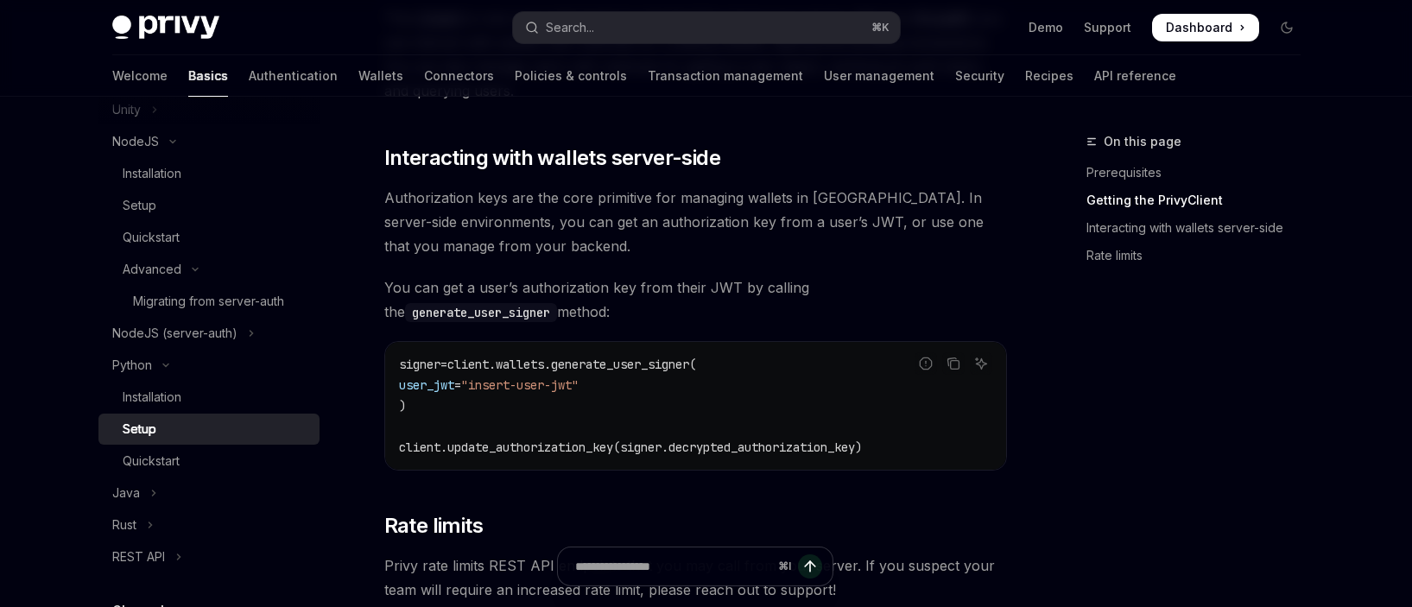
click at [621, 449] on span "client.update_authorization_key(signer.decrypted_authorization_key)" at bounding box center [630, 448] width 463 height 16
drag, startPoint x: 430, startPoint y: 444, endPoint x: 609, endPoint y: 453, distance: 179.0
click at [603, 453] on span "client.update_authorization_key(signer.decrypted_authorization_key)" at bounding box center [630, 448] width 463 height 16
click at [609, 453] on span "client.update_authorization_key(signer.decrypted_authorization_key)" at bounding box center [630, 448] width 463 height 16
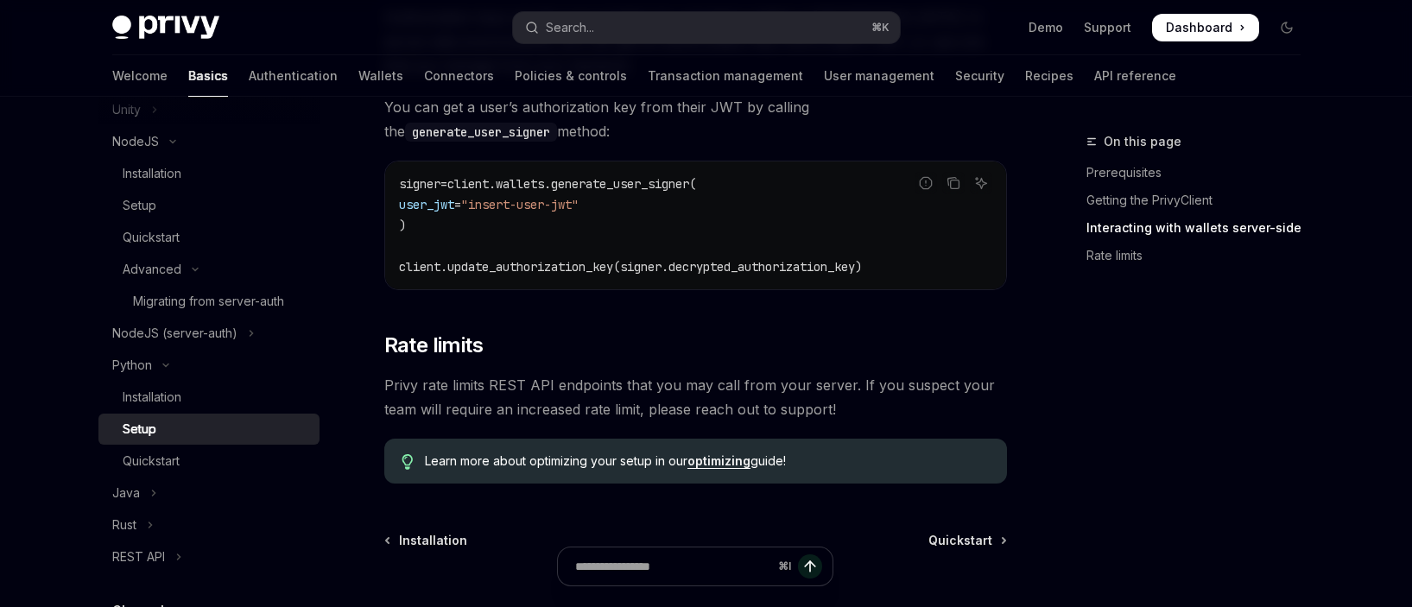
scroll to position [776, 0]
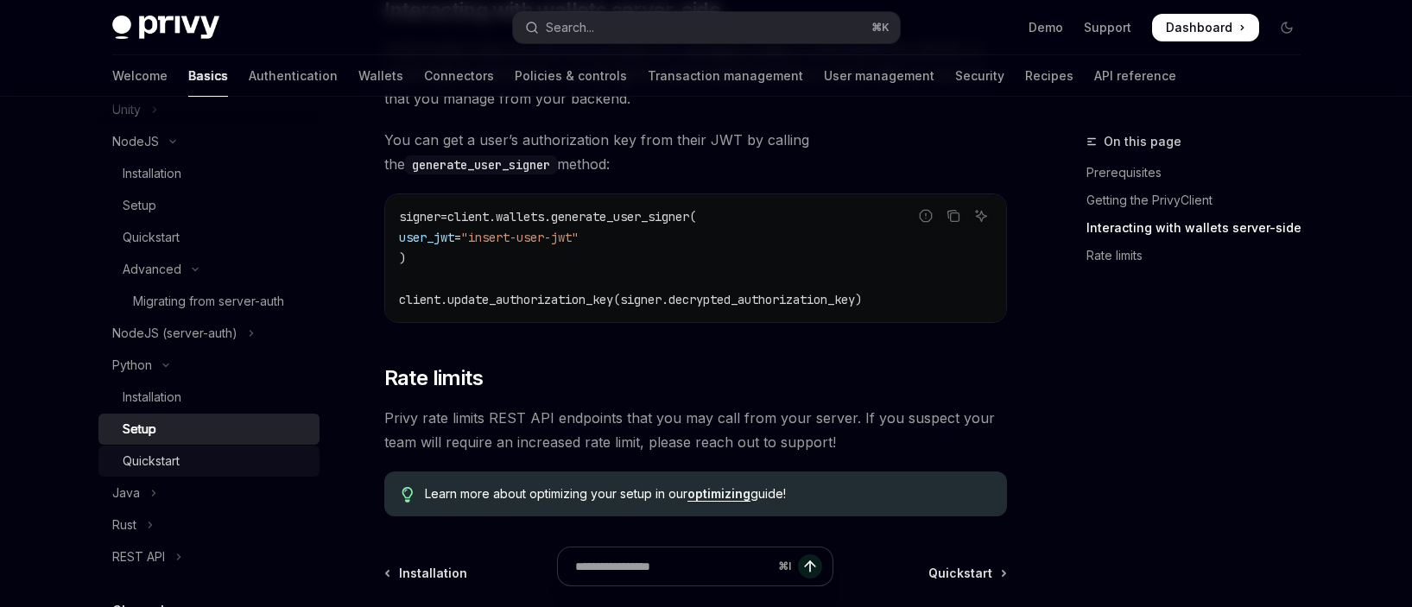
click at [140, 456] on div "Quickstart" at bounding box center [151, 461] width 57 height 21
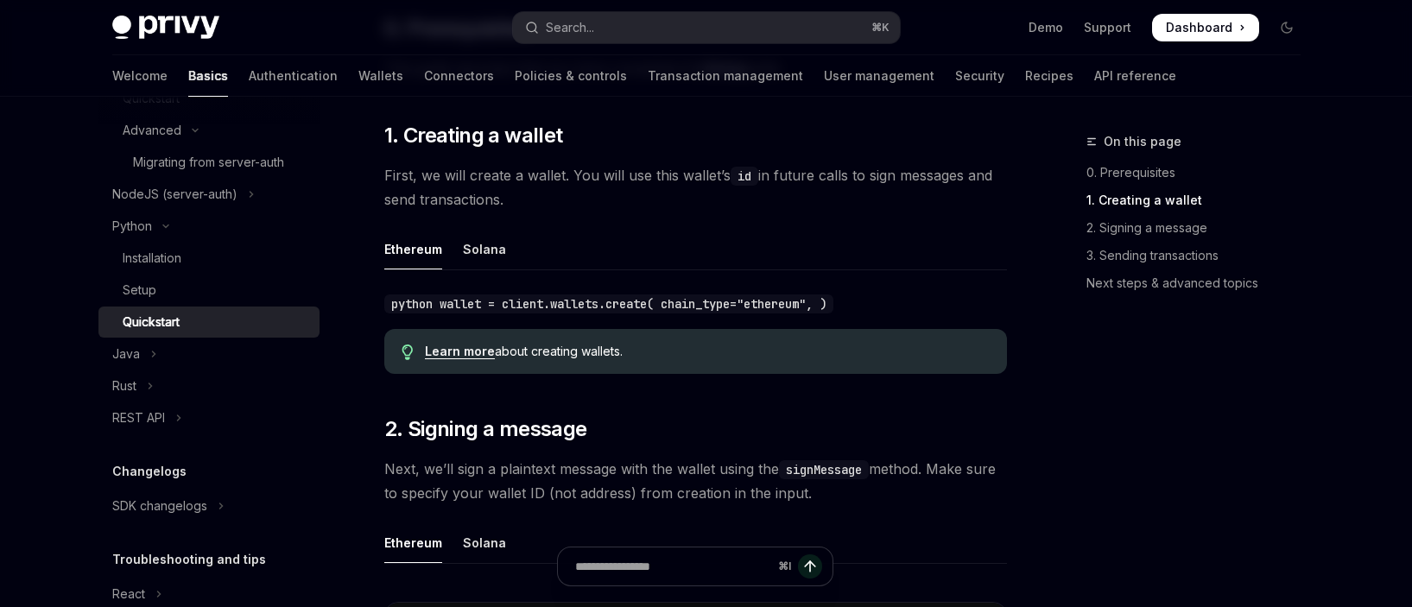
scroll to position [259, 0]
click at [191, 292] on div "Setup" at bounding box center [216, 290] width 187 height 21
type textarea "*"
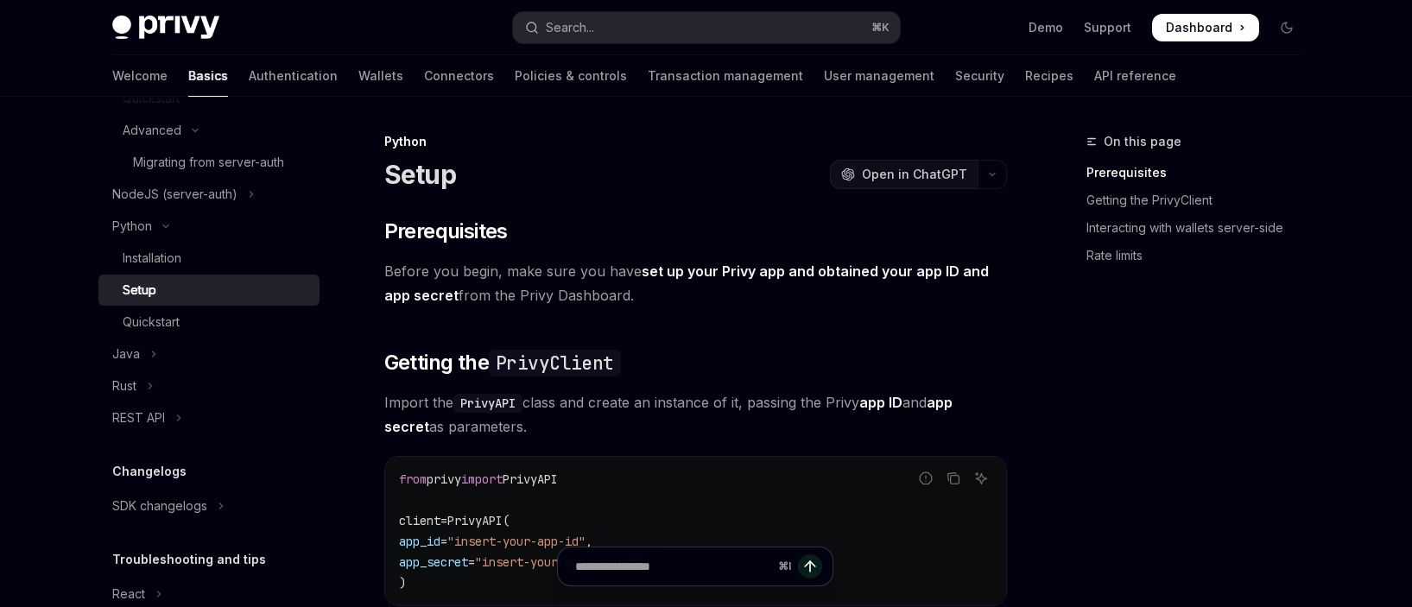
click at [933, 181] on span "Open in ChatGPT" at bounding box center [914, 174] width 105 height 17
click at [594, 40] on button "Search... ⌘ K" at bounding box center [706, 27] width 387 height 31
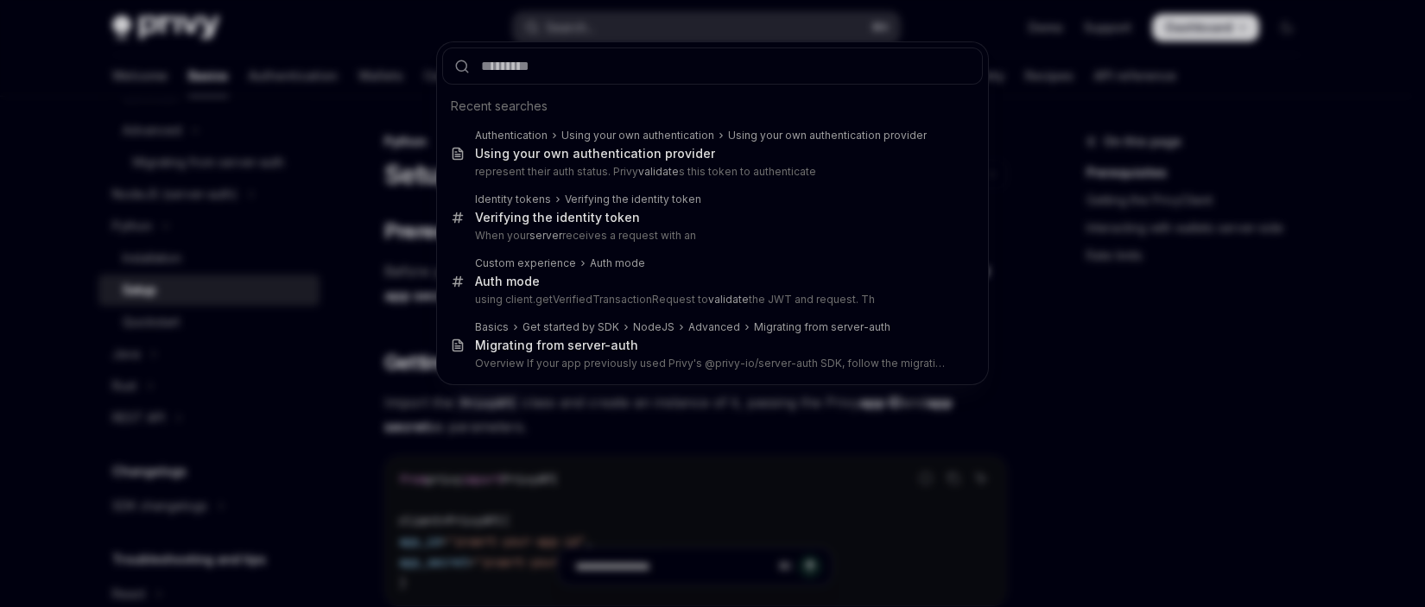
type input "**********"
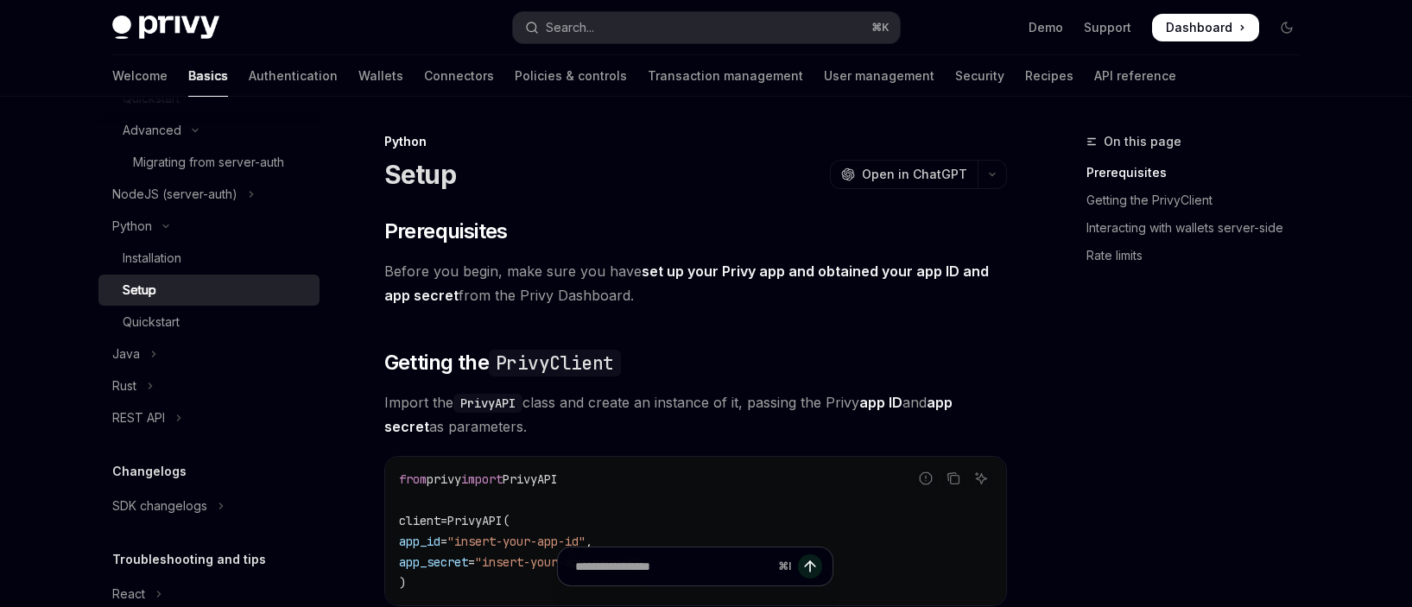
scroll to position [97, 0]
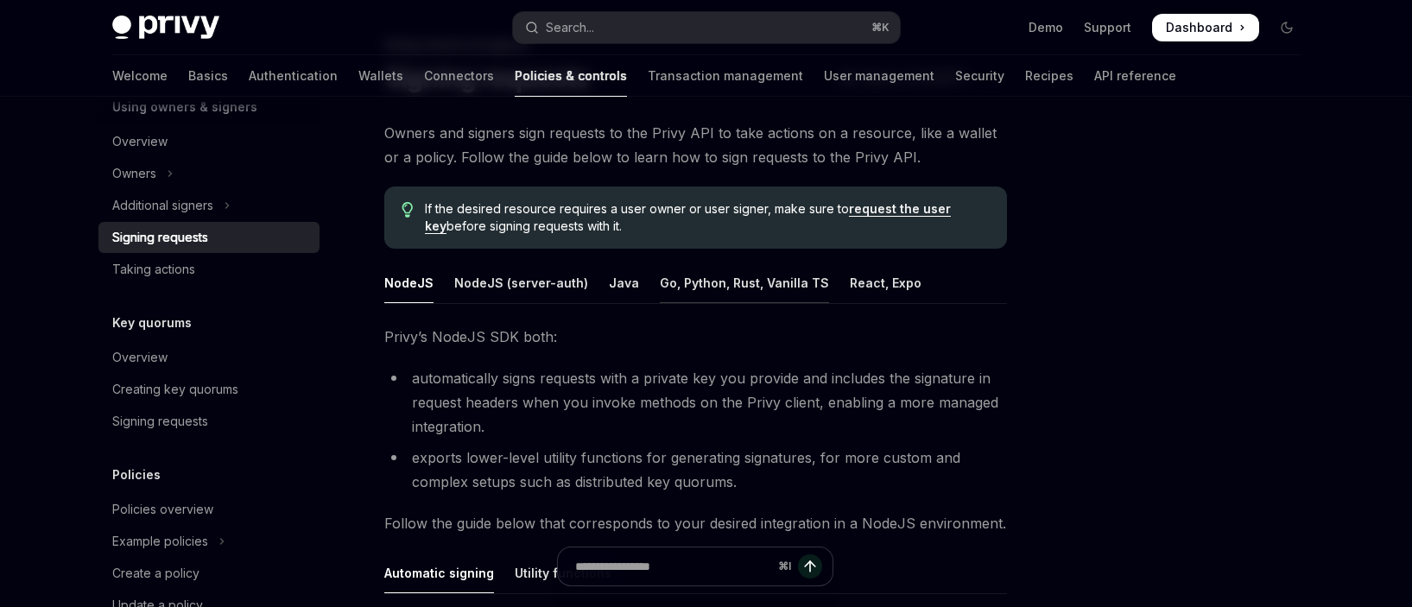
click at [715, 288] on div "Go, Python, Rust, Vanilla TS" at bounding box center [744, 283] width 169 height 41
type textarea "*"
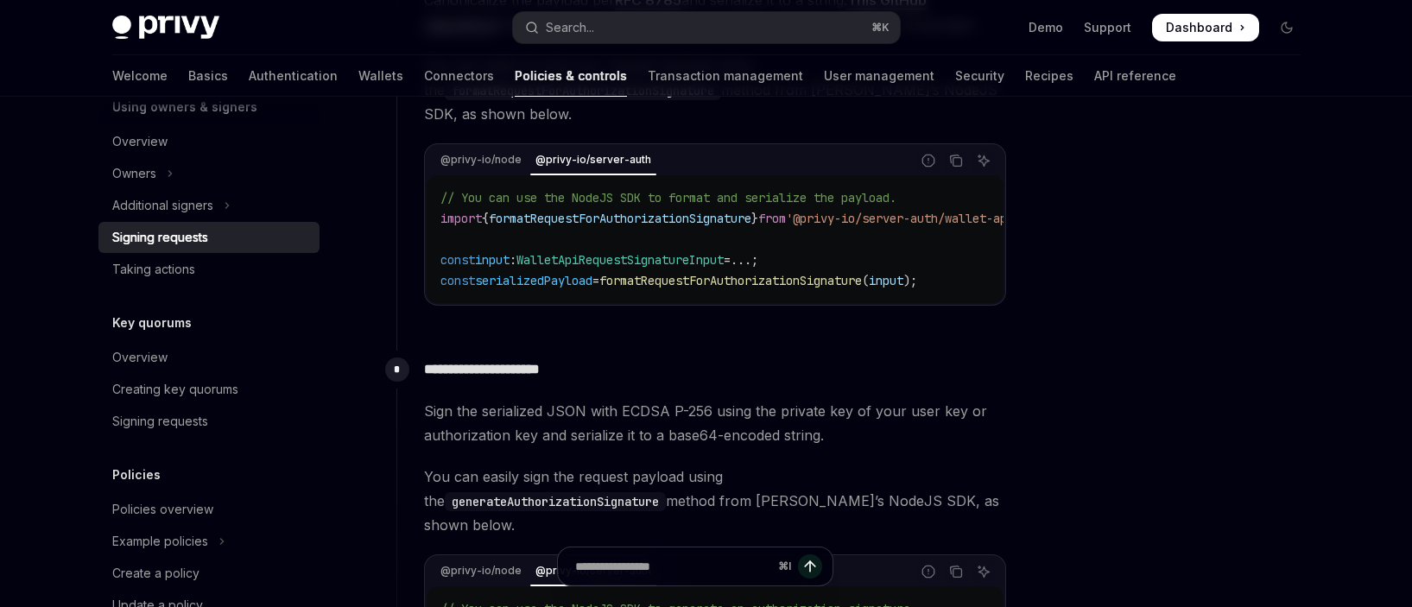
scroll to position [1643, 0]
